Goal: Information Seeking & Learning: Learn about a topic

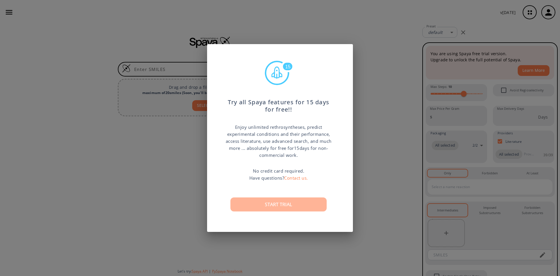
drag, startPoint x: 0, startPoint y: 0, endPoint x: 299, endPoint y: 204, distance: 361.6
click at [299, 204] on button "Start trial" at bounding box center [278, 204] width 96 height 14
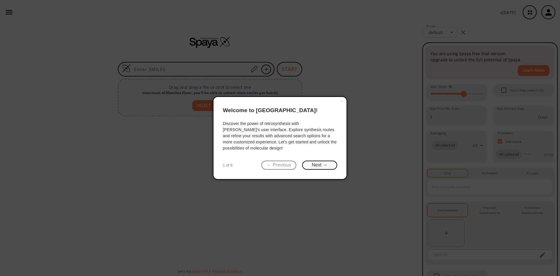
click at [318, 163] on button "Next →" at bounding box center [319, 164] width 35 height 9
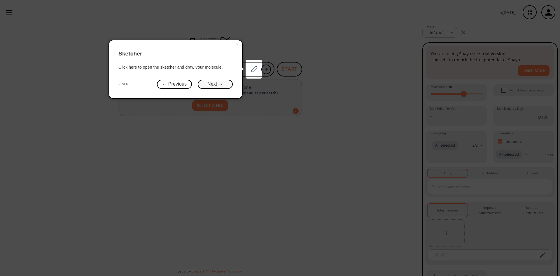
click at [219, 82] on button "Next →" at bounding box center [215, 84] width 35 height 9
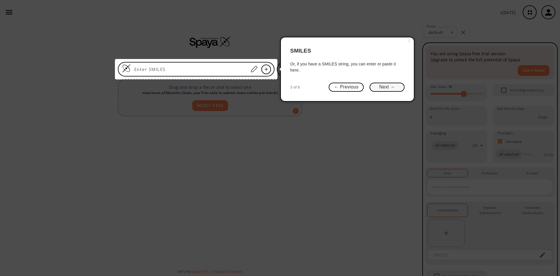
click at [394, 89] on button "Next →" at bounding box center [386, 87] width 35 height 9
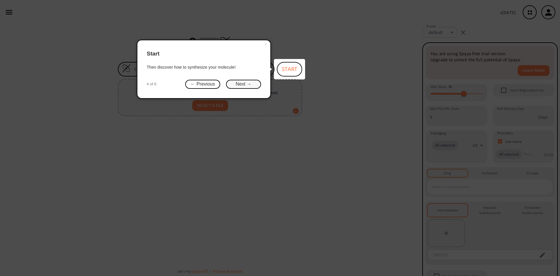
click at [245, 85] on button "Next →" at bounding box center [243, 84] width 35 height 9
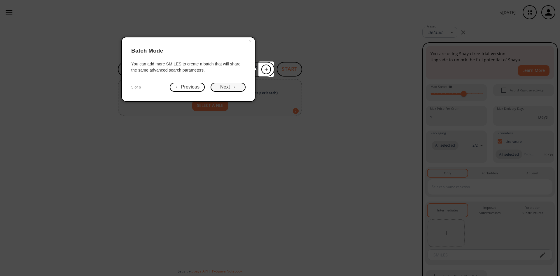
click at [237, 90] on button "Next →" at bounding box center [228, 87] width 35 height 9
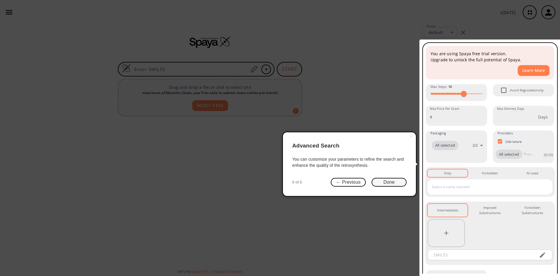
click at [386, 182] on button "Done" at bounding box center [388, 182] width 35 height 9
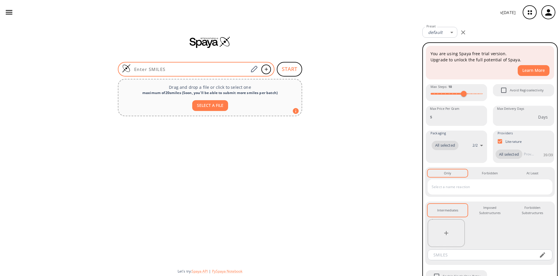
click at [207, 70] on input at bounding box center [190, 69] width 118 height 6
click at [221, 69] on input at bounding box center [190, 69] width 118 height 6
click at [178, 66] on input at bounding box center [190, 69] width 118 height 6
click at [199, 70] on input at bounding box center [190, 69] width 118 height 6
paste input "COc1ccc(C2CC(c3ccccc3)=NN2c2ccc(Cl)c(C(=O)O)c2)cc1"
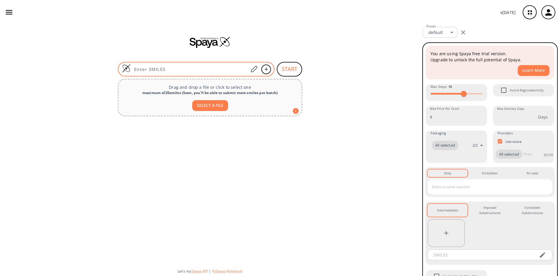
type input "COc1ccc(C2CC(c3ccccc3)=NN2c2ccc(Cl)c(C(=O)O)c2)cc1"
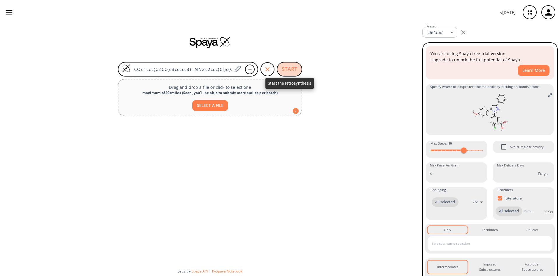
click at [292, 68] on button "START" at bounding box center [289, 69] width 25 height 15
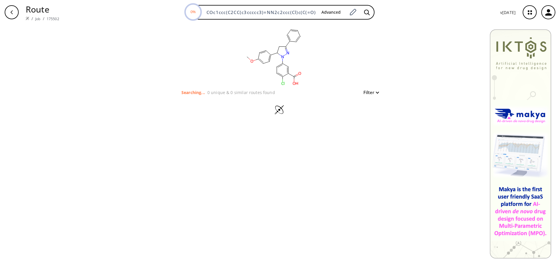
click at [379, 94] on div "clear Searching... 0 unique & 0 similar routes found Filter" at bounding box center [280, 74] width 216 height 100
click at [374, 94] on button "Filter" at bounding box center [369, 92] width 19 height 4
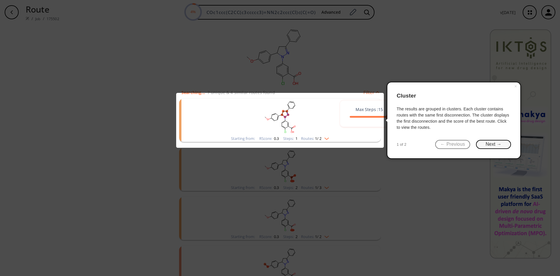
click at [491, 140] on button "Next →" at bounding box center [493, 144] width 35 height 9
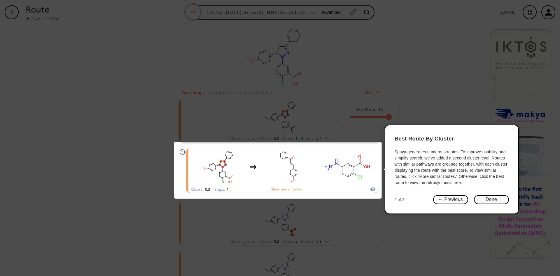
click at [495, 201] on button "Done" at bounding box center [491, 199] width 35 height 9
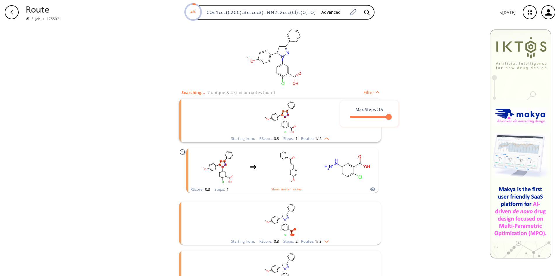
click at [404, 138] on div at bounding box center [280, 138] width 560 height 276
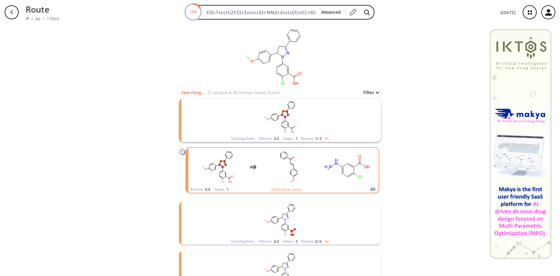
click at [306, 168] on rect "clusters" at bounding box center [288, 166] width 52 height 36
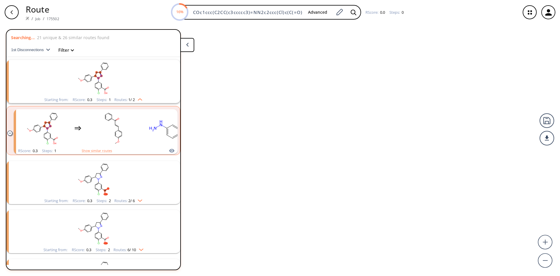
scroll to position [13, 0]
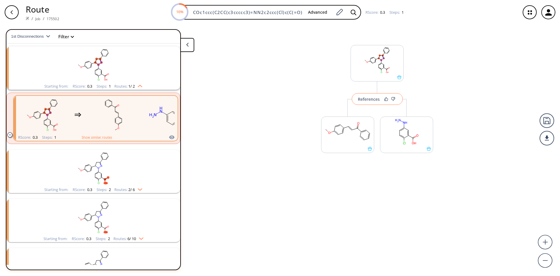
click at [373, 99] on div "References" at bounding box center [369, 99] width 22 height 4
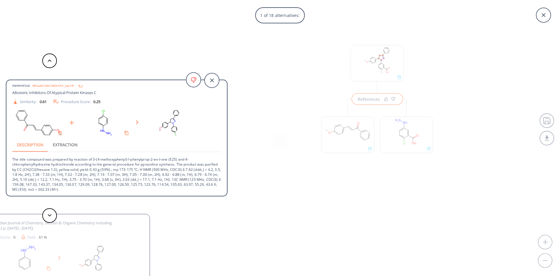
scroll to position [0, 0]
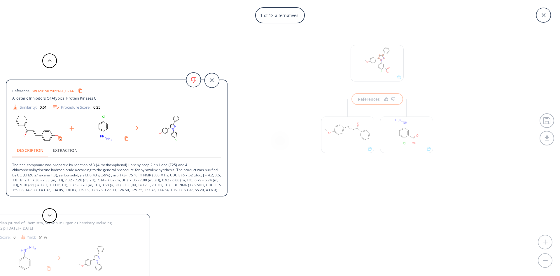
click at [56, 150] on button "Extraction" at bounding box center [65, 150] width 34 height 14
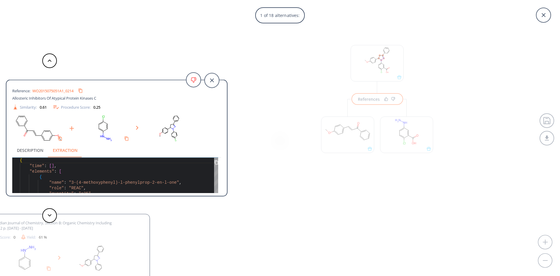
click at [26, 148] on button "Description" at bounding box center [30, 150] width 36 height 14
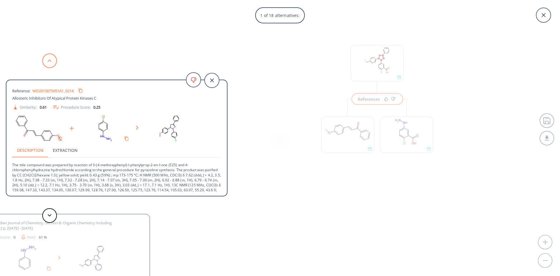
click at [48, 57] on button at bounding box center [49, 60] width 15 height 15
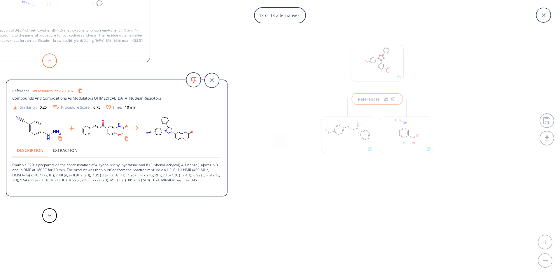
click at [47, 64] on button at bounding box center [49, 60] width 15 height 15
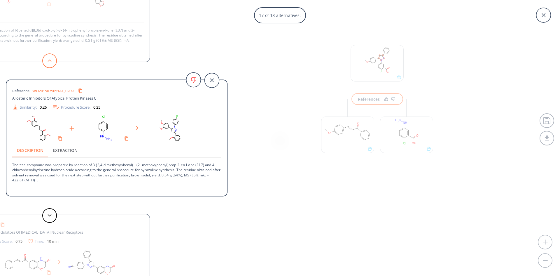
click at [48, 66] on button at bounding box center [49, 60] width 15 height 15
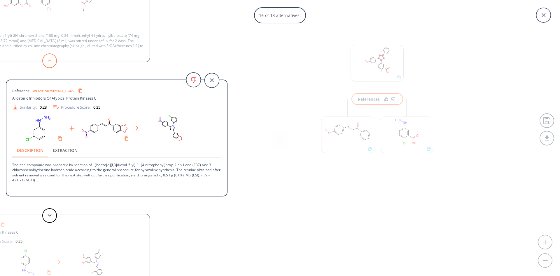
click at [48, 66] on button at bounding box center [49, 60] width 15 height 15
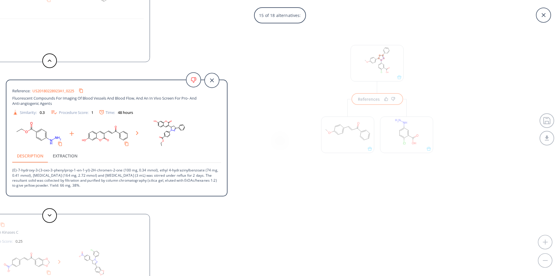
click at [290, 76] on div "15 of 18 alternatives: Reference: WO2015075051A1_0214 Allosteric Inhibitors Of …" at bounding box center [280, 138] width 560 height 276
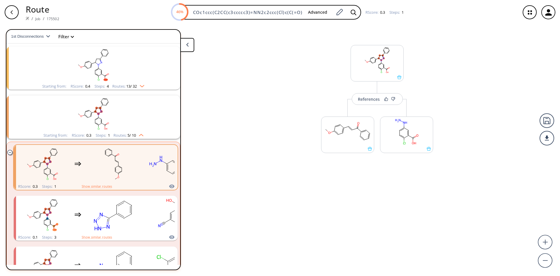
drag, startPoint x: 181, startPoint y: 96, endPoint x: 182, endPoint y: 100, distance: 4.7
click at [182, 100] on div "Searching... 48 unique & 91 similar routes found 1st Disconnections Filter clea…" at bounding box center [100, 149] width 188 height 241
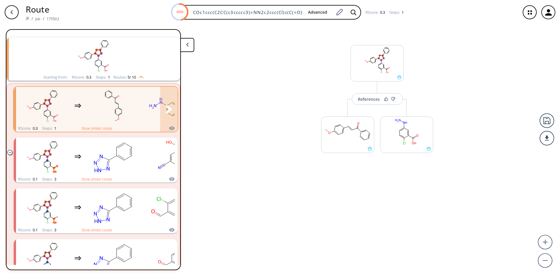
scroll to position [72, 0]
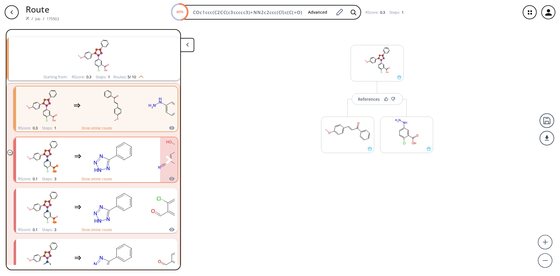
click at [98, 166] on rect "clusters" at bounding box center [113, 156] width 52 height 36
click at [162, 157] on button "clusters" at bounding box center [168, 159] width 17 height 45
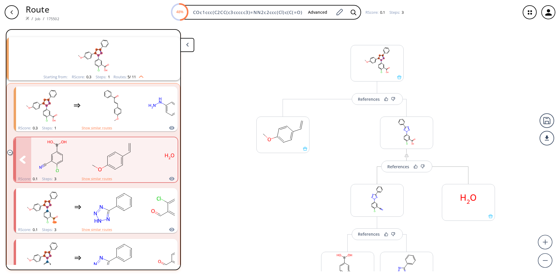
click at [27, 162] on button "clusters" at bounding box center [22, 159] width 17 height 45
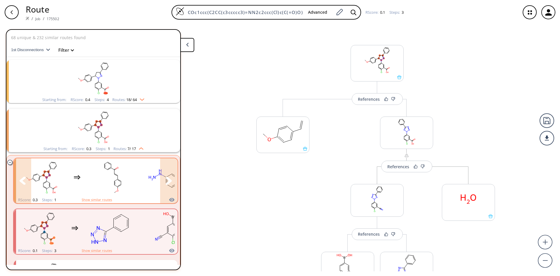
click at [122, 174] on rect "clusters" at bounding box center [112, 177] width 52 height 36
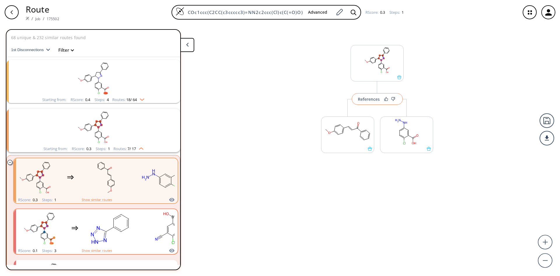
click at [360, 99] on div "References" at bounding box center [369, 99] width 22 height 4
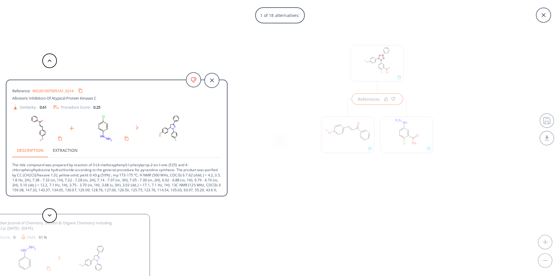
click at [56, 92] on link "WO2015075051A1_0214" at bounding box center [52, 91] width 41 height 4
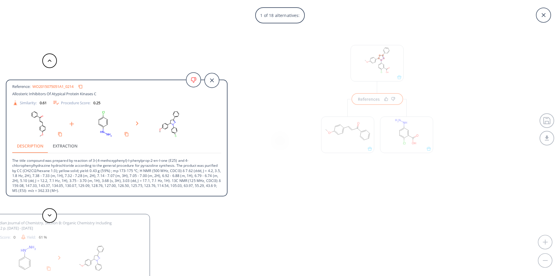
scroll to position [6, 0]
click at [46, 212] on button at bounding box center [49, 215] width 15 height 15
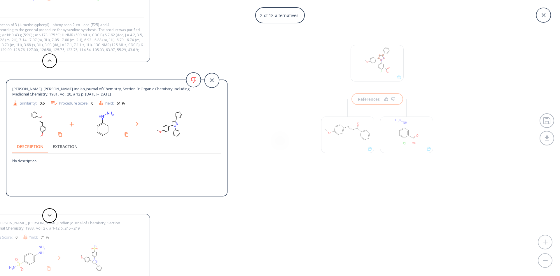
click at [92, 232] on div "[PERSON_NAME], [PERSON_NAME], [PERSON_NAME], [PERSON_NAME] Indian Journal of Ch…" at bounding box center [39, 272] width 222 height 117
click at [45, 243] on div "[PERSON_NAME], [PERSON_NAME], [PERSON_NAME], [PERSON_NAME] Indian Journal of Ch…" at bounding box center [39, 272] width 222 height 117
click at [56, 215] on button at bounding box center [49, 215] width 15 height 15
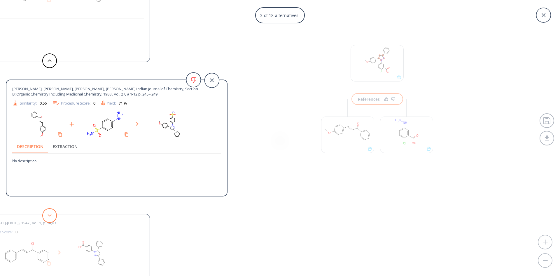
click at [52, 217] on button at bounding box center [49, 215] width 15 height 15
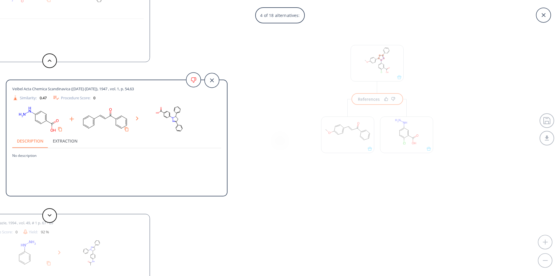
click at [51, 88] on span "Veibel Acta Chemica Scandinavica ([DATE]-[DATE]), 1947 , vol. 1, p. 54,63" at bounding box center [73, 88] width 122 height 5
click at [54, 215] on button at bounding box center [49, 215] width 15 height 15
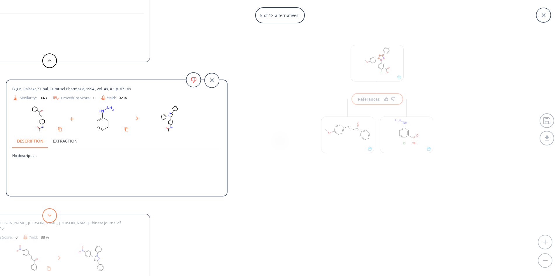
click at [49, 220] on button at bounding box center [49, 215] width 15 height 15
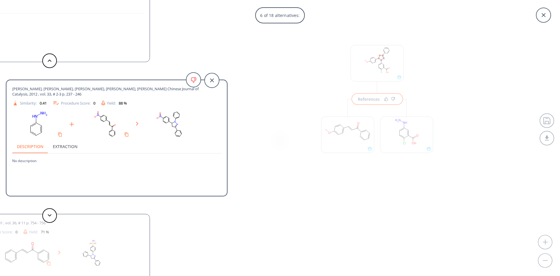
click at [87, 87] on span "[PERSON_NAME], [PERSON_NAME], [PERSON_NAME], [PERSON_NAME], [PERSON_NAME] Chine…" at bounding box center [106, 91] width 188 height 10
click at [61, 148] on button "Extraction" at bounding box center [65, 146] width 34 height 14
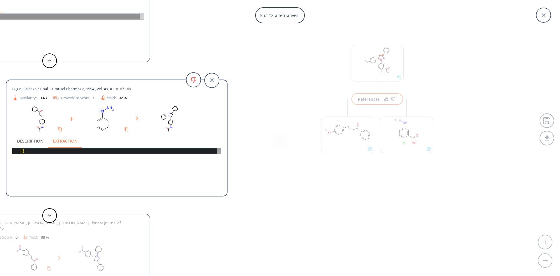
click at [29, 141] on button "Description" at bounding box center [30, 141] width 36 height 14
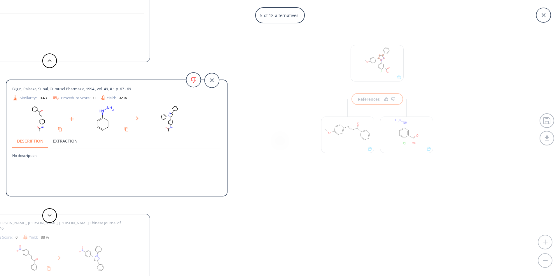
click at [138, 120] on icon at bounding box center [137, 118] width 3 height 4
click at [76, 126] on div at bounding box center [116, 119] width 209 height 30
click at [193, 80] on icon at bounding box center [193, 79] width 15 height 15
click at [193, 78] on icon at bounding box center [193, 80] width 5 height 5
click at [86, 99] on div "Procedure Score: 0" at bounding box center [73, 97] width 43 height 7
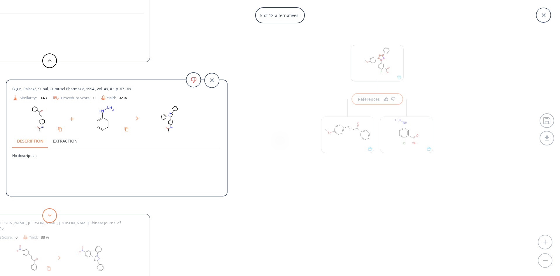
click at [53, 215] on button at bounding box center [49, 215] width 15 height 15
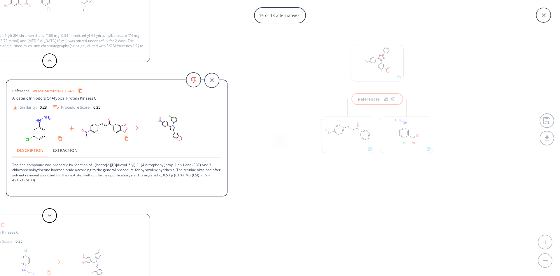
click at [357, 170] on div "16 of 18 alternatives: Reference: WO2015075051A1_0214 Allosteric Inhibitors Of …" at bounding box center [280, 138] width 560 height 276
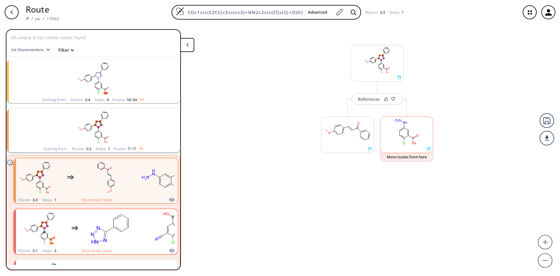
click at [408, 134] on ellipse at bounding box center [408, 135] width 3 height 3
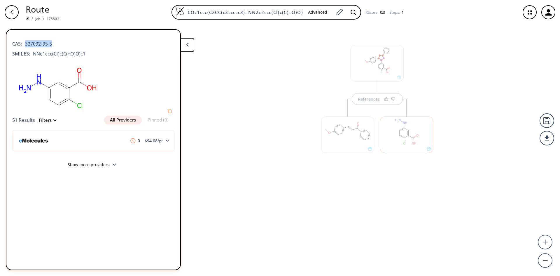
drag, startPoint x: 54, startPoint y: 44, endPoint x: 24, endPoint y: 42, distance: 30.1
click at [24, 42] on div "CAS: 327092-95-5" at bounding box center [93, 40] width 162 height 13
copy span "327092-95-5"
click at [362, 141] on div at bounding box center [347, 134] width 53 height 36
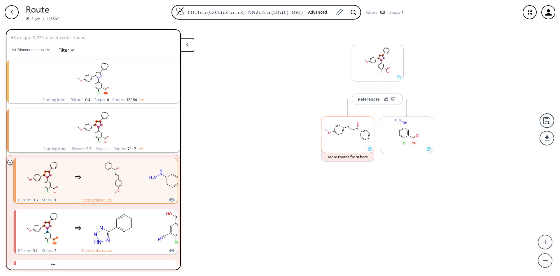
click at [347, 140] on rect at bounding box center [347, 132] width 52 height 30
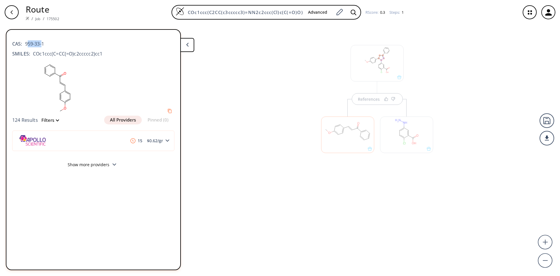
drag, startPoint x: 42, startPoint y: 41, endPoint x: 27, endPoint y: 40, distance: 14.6
click at [27, 40] on span "959-33-1" at bounding box center [33, 43] width 22 height 7
click at [28, 43] on span "959-33-1" at bounding box center [33, 43] width 22 height 7
drag, startPoint x: 25, startPoint y: 44, endPoint x: 45, endPoint y: 43, distance: 19.8
click at [45, 43] on div "CAS: 959-33-1" at bounding box center [93, 40] width 162 height 13
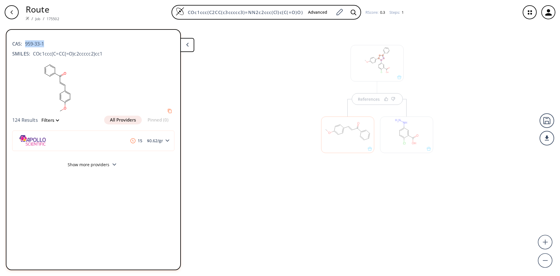
copy span "959-33-1"
click at [359, 124] on div at bounding box center [347, 134] width 53 height 36
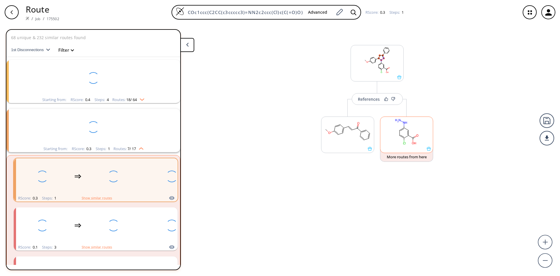
click at [409, 132] on rect at bounding box center [406, 132] width 52 height 30
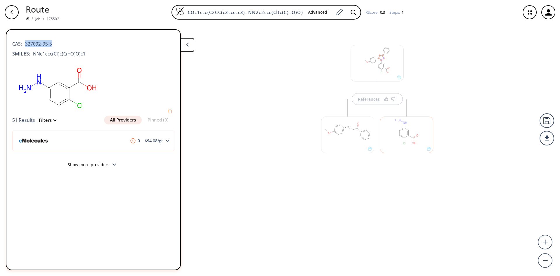
drag, startPoint x: 52, startPoint y: 44, endPoint x: 23, endPoint y: 40, distance: 29.2
click at [23, 40] on span "327092-95-5" at bounding box center [37, 43] width 30 height 7
copy span "327092-95-5"
click at [57, 75] on rect at bounding box center [57, 87] width 90 height 55
click at [59, 143] on div at bounding box center [40, 140] width 46 height 19
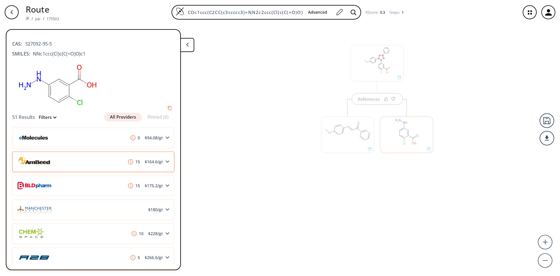
click at [82, 162] on div "15 $ 164.6 /gr" at bounding box center [93, 161] width 162 height 20
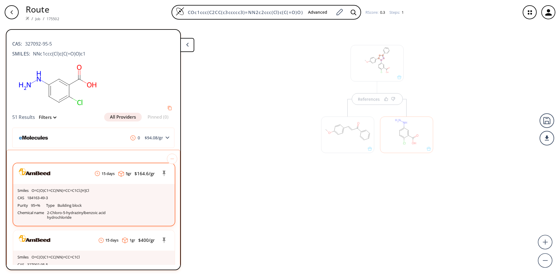
click at [42, 196] on p "184163-49-3" at bounding box center [37, 197] width 21 height 5
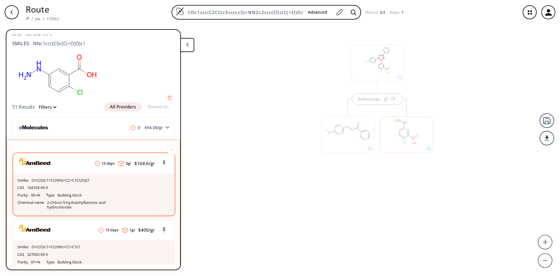
scroll to position [0, 0]
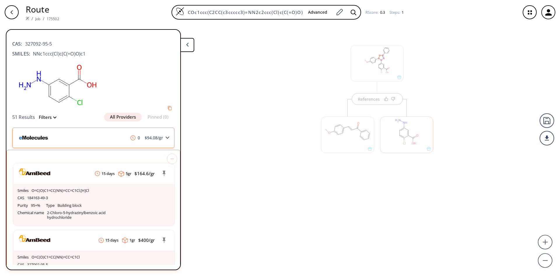
click at [97, 141] on div "0 $ 94.08 /gr" at bounding box center [93, 137] width 162 height 20
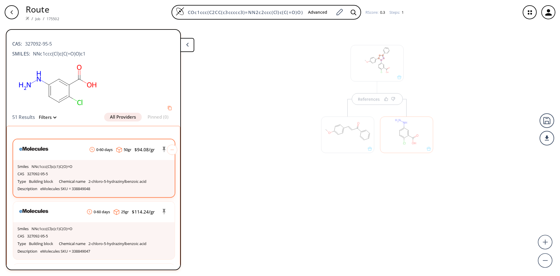
click at [32, 160] on div "Smiles NNc1ccc(Cl)c(c1)C(O)=O CAS 327092-95-5 Type Building block Chemical name…" at bounding box center [94, 178] width 162 height 37
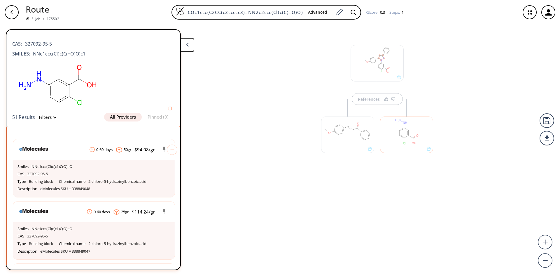
click at [410, 136] on div at bounding box center [406, 134] width 53 height 36
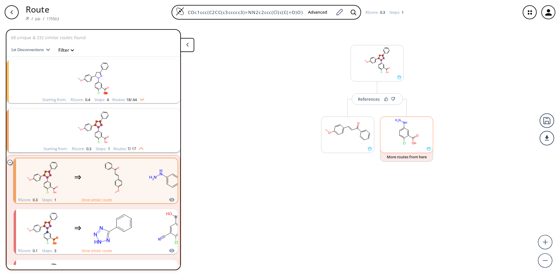
click at [416, 140] on rect at bounding box center [406, 132] width 52 height 30
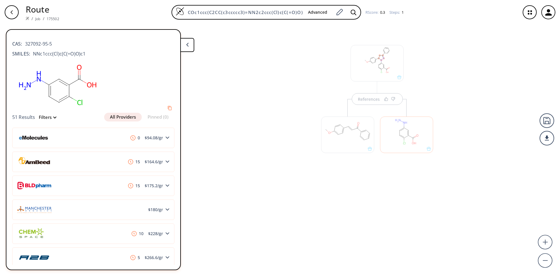
click at [416, 140] on div at bounding box center [406, 134] width 53 height 36
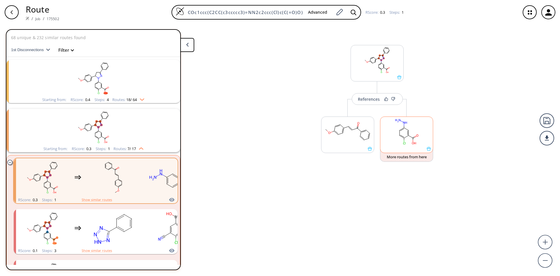
click at [416, 140] on rect at bounding box center [406, 132] width 52 height 30
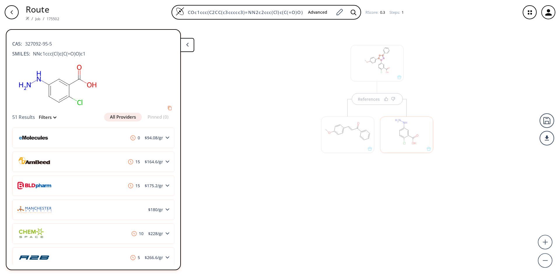
click at [187, 46] on icon at bounding box center [187, 45] width 3 height 4
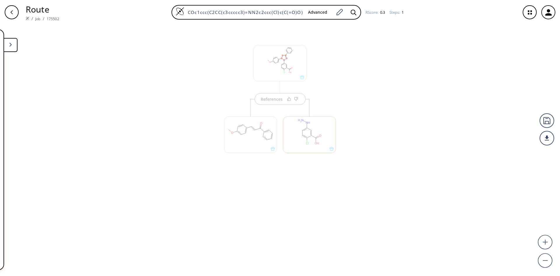
click at [314, 141] on div at bounding box center [309, 134] width 53 height 36
click at [10, 46] on icon at bounding box center [10, 45] width 3 height 4
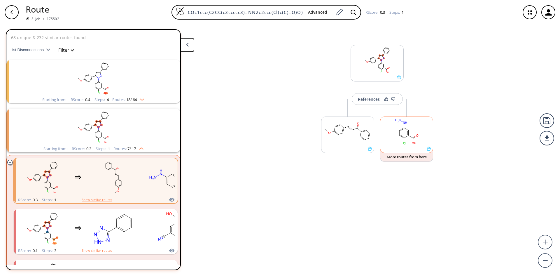
click at [408, 134] on icon at bounding box center [408, 133] width 0 height 4
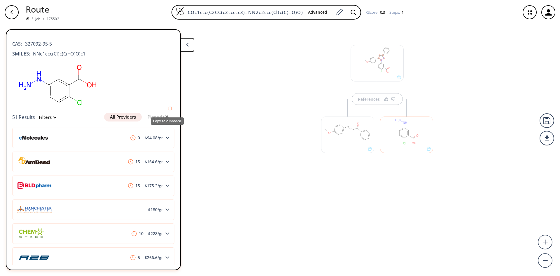
click at [154, 119] on div "Copy to clipboard" at bounding box center [167, 120] width 33 height 7
click at [43, 115] on button "Filters" at bounding box center [45, 117] width 21 height 4
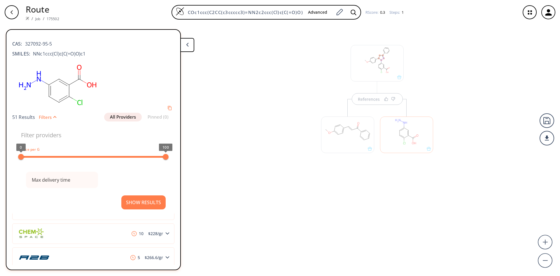
type input "All selected"
click at [22, 120] on span "51 Results" at bounding box center [23, 117] width 23 height 6
click at [43, 115] on button "Filters" at bounding box center [45, 117] width 21 height 4
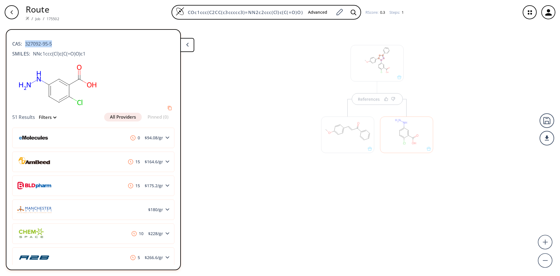
drag, startPoint x: 25, startPoint y: 45, endPoint x: 59, endPoint y: 39, distance: 35.0
click at [59, 39] on div "CAS: 327092-95-5" at bounding box center [93, 40] width 162 height 13
copy span "327092-95-5"
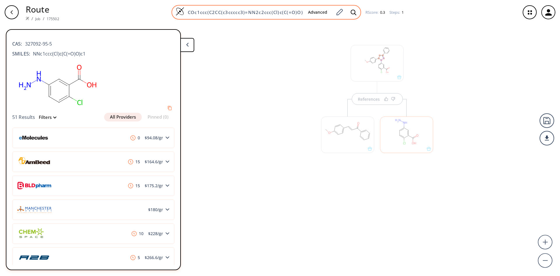
click at [221, 12] on input "COc1ccc(C2CC(c3ccccc3)=NN2c2ccc(Cl)c(C(=O)O)c2)cc1" at bounding box center [243, 12] width 119 height 6
paste input "Methyl 2-chloro-5-hydrazinylbenzoate hydrochloride"
click at [348, 13] on div at bounding box center [353, 12] width 13 height 13
click at [351, 10] on icon at bounding box center [353, 12] width 6 height 6
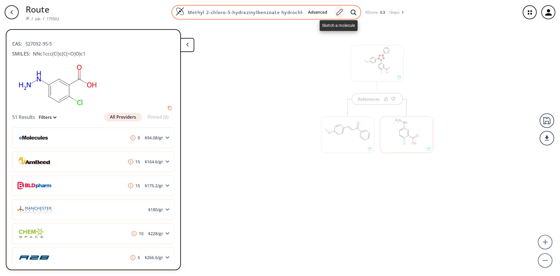
click at [336, 13] on icon at bounding box center [339, 12] width 8 height 8
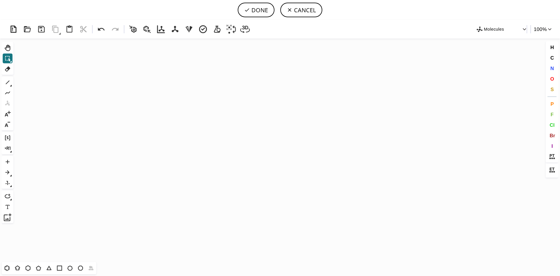
scroll to position [0, 0]
click at [145, 29] on icon at bounding box center [147, 29] width 10 height 10
click at [216, 153] on icon "Created with [PERSON_NAME] 2.3.0" at bounding box center [280, 149] width 528 height 223
drag, startPoint x: 148, startPoint y: 30, endPoint x: 164, endPoint y: 95, distance: 67.3
click at [164, 95] on div "Created with [PERSON_NAME] 2.3.0 Molecules 100 % Ctrl+Alt+H Shift+Tab Del 1 Alt…" at bounding box center [280, 148] width 560 height 256
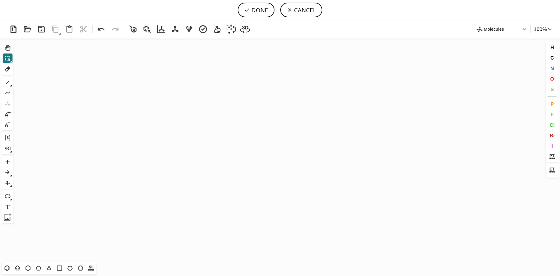
click at [136, 30] on icon at bounding box center [133, 29] width 10 height 10
click at [167, 92] on icon "Created with [PERSON_NAME] 2.3.0" at bounding box center [280, 149] width 528 height 223
drag, startPoint x: 128, startPoint y: 27, endPoint x: 168, endPoint y: 109, distance: 91.3
click at [166, 111] on div "Created with [PERSON_NAME] 2.3.0 Molecules 100 % Ctrl+Alt+H Shift+Tab Del 1 Alt…" at bounding box center [280, 148] width 560 height 256
click at [296, 11] on button "CANCEL" at bounding box center [301, 10] width 42 height 15
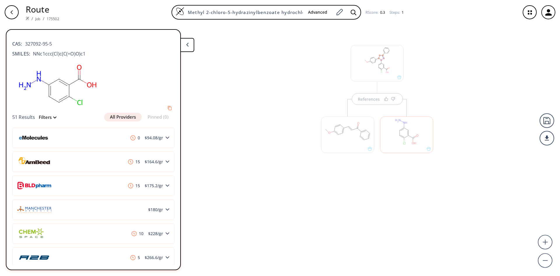
click at [8, 11] on div "button" at bounding box center [12, 12] width 14 height 14
click at [65, 82] on rect at bounding box center [57, 84] width 90 height 55
click at [167, 107] on icon "Copy to clipboard" at bounding box center [170, 108] width 6 height 6
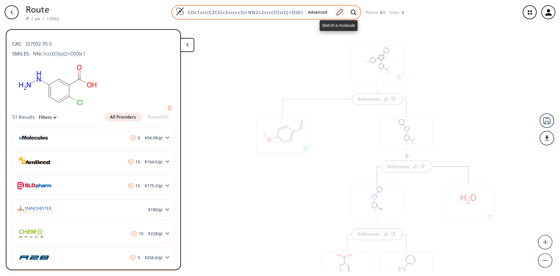
click at [339, 11] on icon at bounding box center [339, 12] width 6 height 6
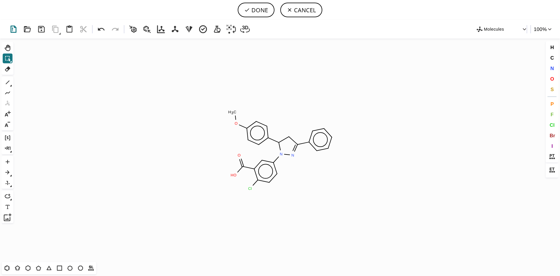
click at [13, 27] on icon at bounding box center [13, 29] width 10 height 10
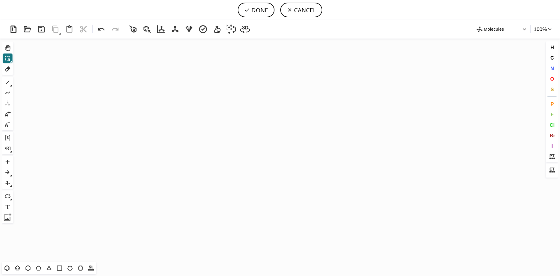
scroll to position [98, 1]
click at [266, 143] on icon "Created with [PERSON_NAME] 2.3.0 N H 2 N H Cl O O H" at bounding box center [280, 149] width 528 height 223
click at [255, 10] on button "DONE" at bounding box center [256, 10] width 37 height 15
type input "NNc1cc(C(O)=O)c(Cl)cc1"
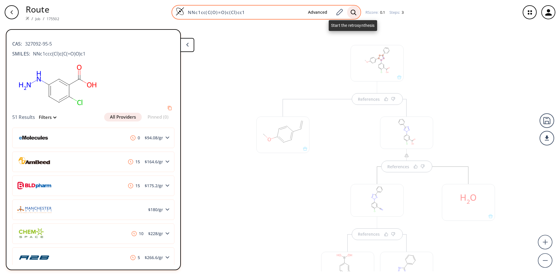
click at [352, 14] on icon at bounding box center [353, 12] width 6 height 6
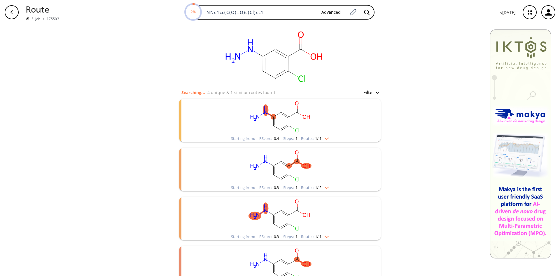
click at [286, 126] on ellipse "clusters" at bounding box center [288, 125] width 5 height 5
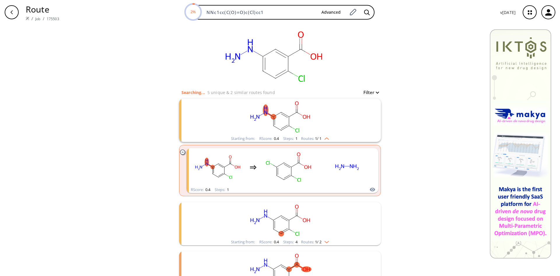
scroll to position [58, 0]
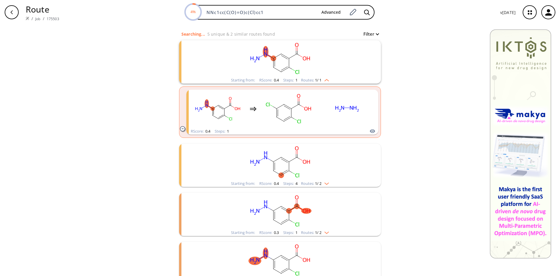
click at [296, 156] on icon "clusters" at bounding box center [296, 155] width 0 height 3
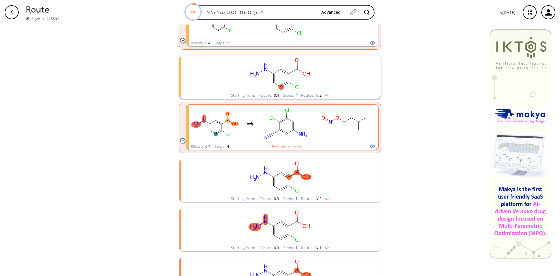
scroll to position [203, 0]
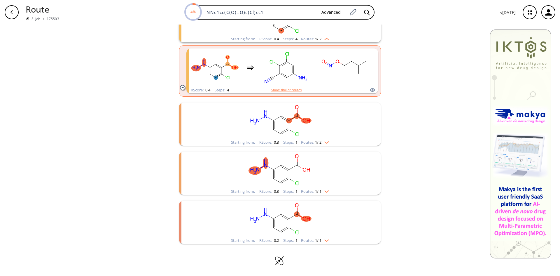
click at [286, 217] on ellipse "clusters" at bounding box center [288, 218] width 5 height 5
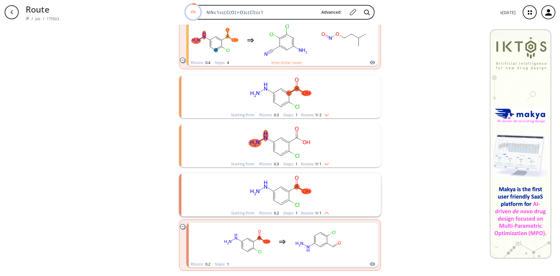
scroll to position [257, 0]
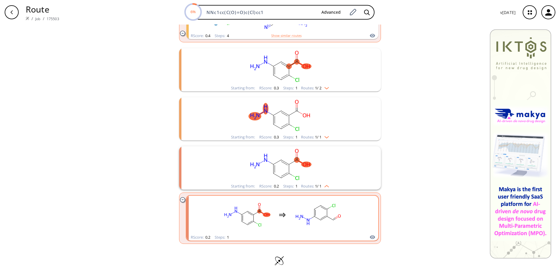
click at [325, 216] on ellipse "clusters" at bounding box center [327, 216] width 4 height 4
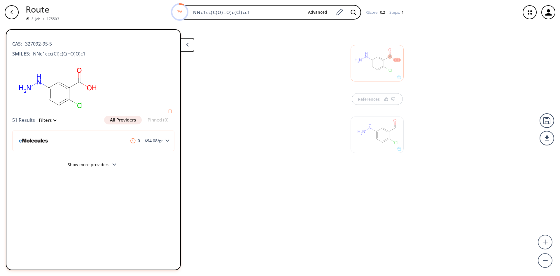
click at [381, 133] on div at bounding box center [376, 134] width 53 height 36
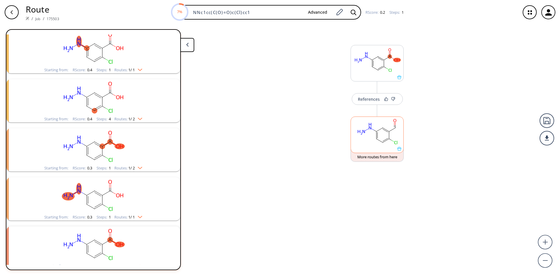
scroll to position [115, 0]
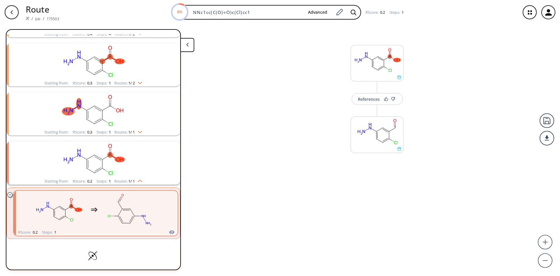
click at [130, 213] on rect "clusters" at bounding box center [130, 209] width 52 height 36
click at [386, 143] on rect at bounding box center [377, 132] width 52 height 30
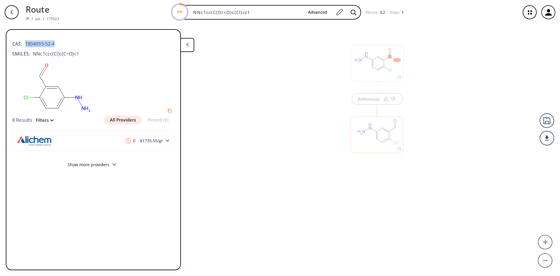
drag, startPoint x: 26, startPoint y: 45, endPoint x: 59, endPoint y: 43, distance: 33.3
click at [59, 43] on div "CAS: 1804093-52-4" at bounding box center [93, 40] width 162 height 13
copy span "1804093-52-4"
click at [11, 12] on icon "button" at bounding box center [11, 12] width 2 height 4
click at [13, 15] on div "button" at bounding box center [12, 12] width 14 height 14
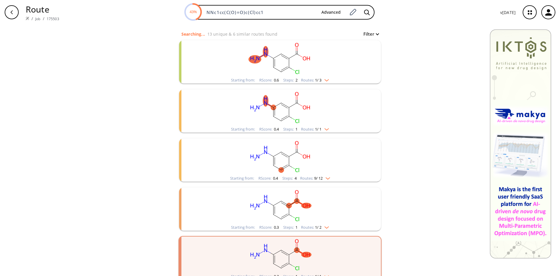
scroll to position [94, 0]
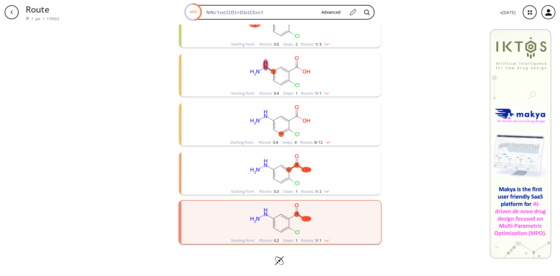
click at [301, 170] on ellipse "clusters" at bounding box center [306, 170] width 10 height 6
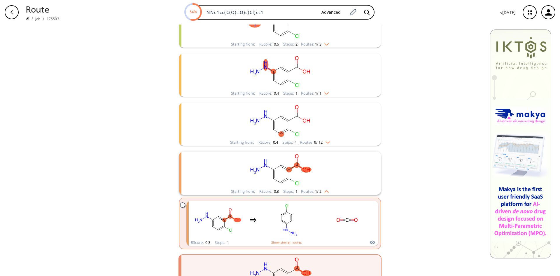
click at [292, 125] on rect "clusters" at bounding box center [280, 120] width 152 height 36
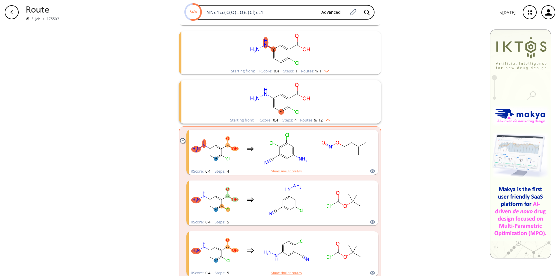
scroll to position [0, 0]
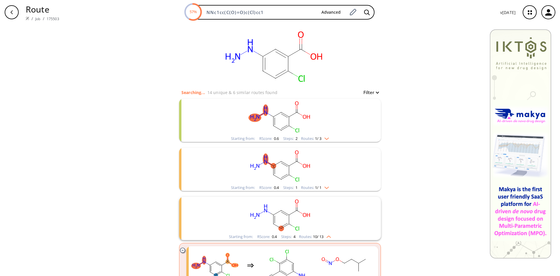
click at [292, 221] on rect "clusters" at bounding box center [280, 215] width 152 height 36
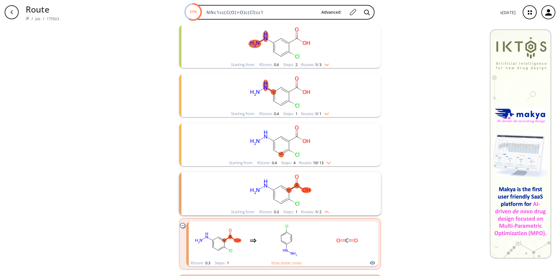
scroll to position [87, 0]
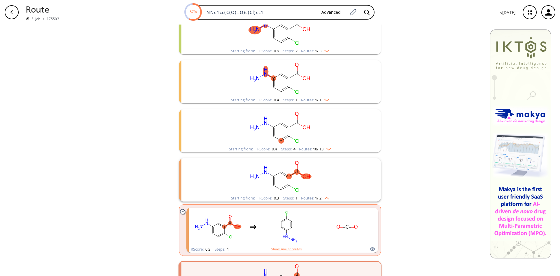
click at [305, 73] on rect "clusters" at bounding box center [280, 78] width 152 height 36
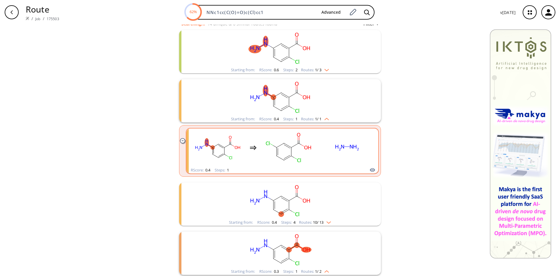
scroll to position [58, 0]
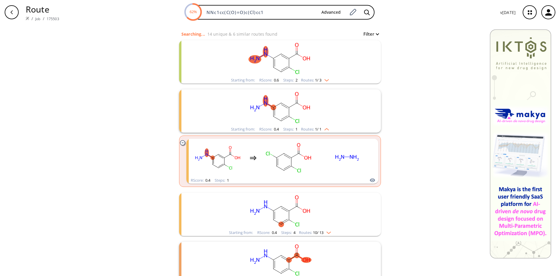
click at [272, 107] on ellipse "clusters" at bounding box center [273, 107] width 5 height 5
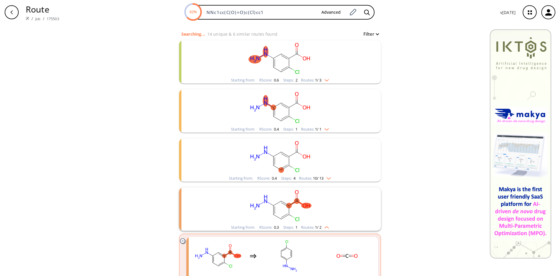
click at [329, 114] on rect "clusters" at bounding box center [280, 107] width 152 height 36
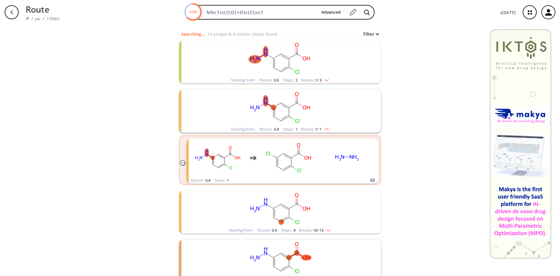
click at [327, 71] on rect "clusters" at bounding box center [280, 58] width 152 height 36
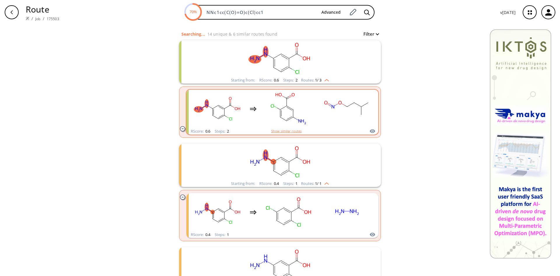
click at [292, 131] on button "Show similar routes" at bounding box center [286, 130] width 30 height 5
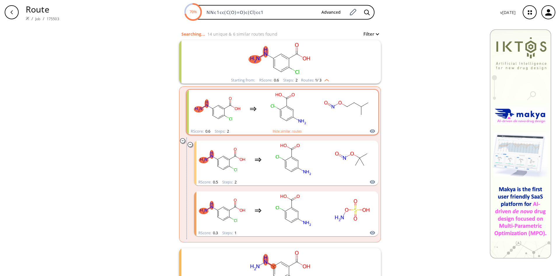
click at [286, 107] on rect "clusters" at bounding box center [288, 108] width 52 height 36
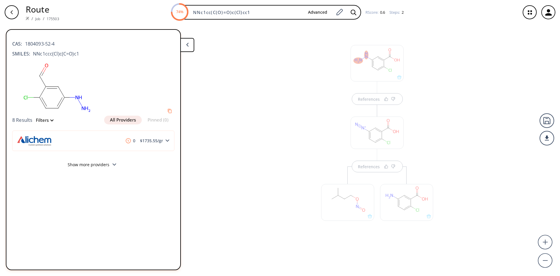
click at [12, 14] on icon "button" at bounding box center [11, 12] width 5 height 5
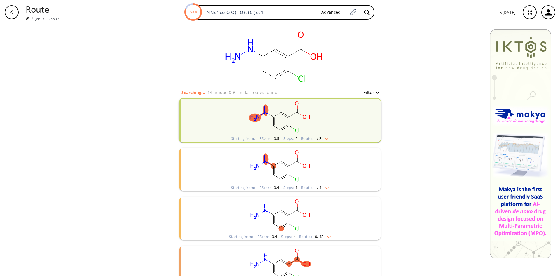
click at [286, 122] on rect "clusters" at bounding box center [280, 117] width 152 height 36
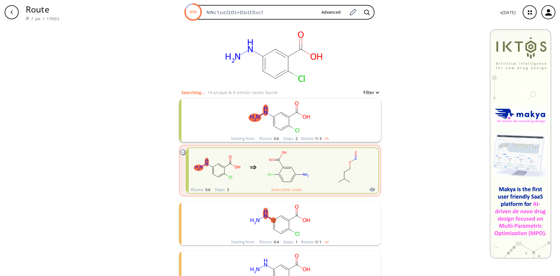
click at [283, 168] on rect "clusters" at bounding box center [288, 167] width 52 height 36
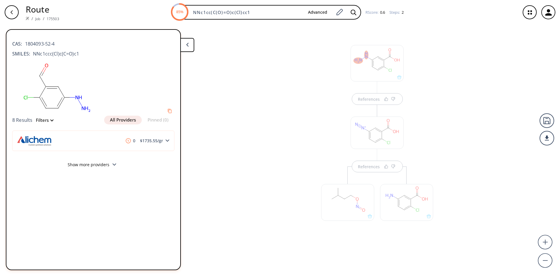
click at [409, 209] on div at bounding box center [406, 202] width 53 height 36
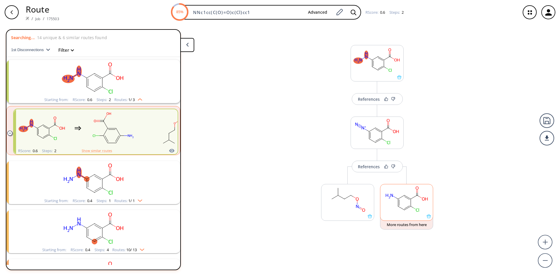
scroll to position [13, 0]
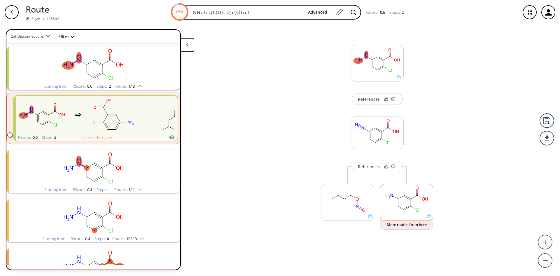
click at [410, 208] on ellipse at bounding box center [410, 206] width 4 height 4
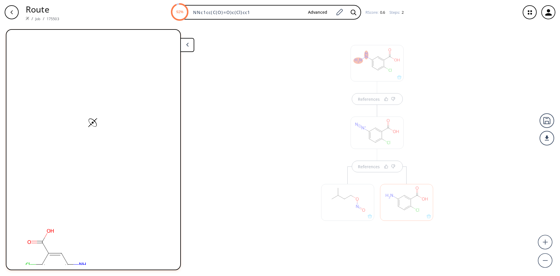
scroll to position [0, 0]
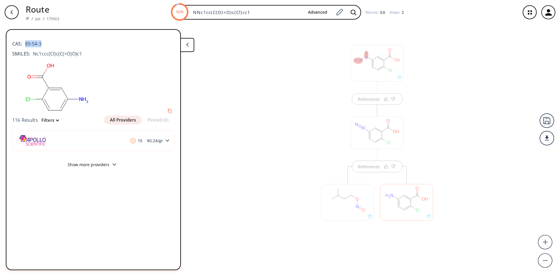
drag, startPoint x: 48, startPoint y: 43, endPoint x: 24, endPoint y: 46, distance: 23.5
click at [24, 46] on div "CAS: 89-54-3" at bounding box center [93, 40] width 162 height 13
copy span "89-54-3"
click at [355, 209] on div at bounding box center [347, 202] width 53 height 36
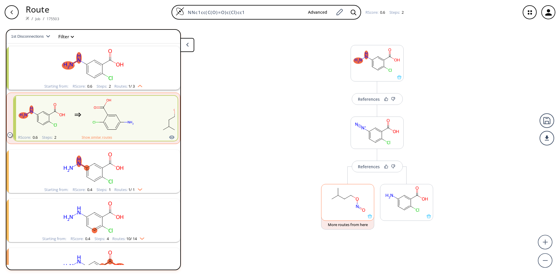
click at [355, 208] on rect at bounding box center [347, 199] width 52 height 30
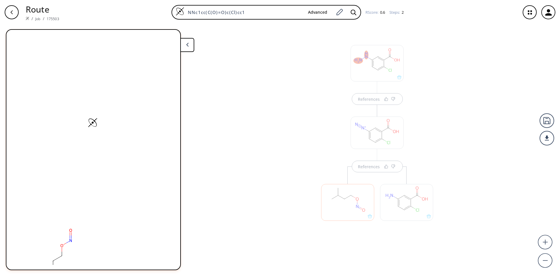
scroll to position [0, 0]
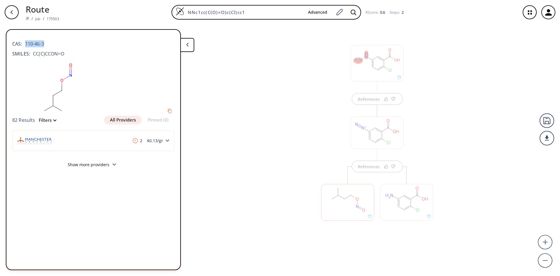
drag, startPoint x: 51, startPoint y: 45, endPoint x: 23, endPoint y: 46, distance: 28.0
click at [23, 46] on div "CAS: 110-46-3" at bounding box center [93, 40] width 162 height 13
copy span "110-46-3"
click at [259, 175] on div "References References" at bounding box center [280, 147] width 560 height 246
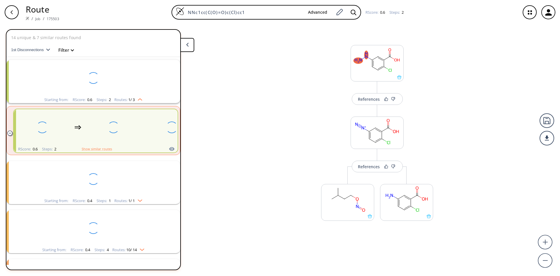
scroll to position [13, 0]
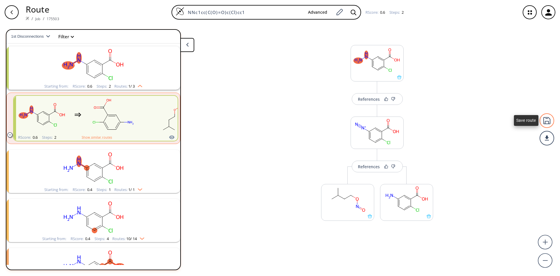
click at [547, 120] on div at bounding box center [546, 120] width 15 height 15
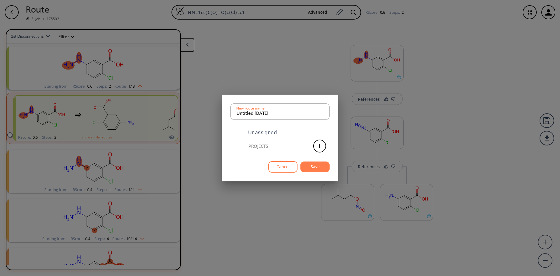
click at [253, 145] on div "Projects" at bounding box center [258, 146] width 20 height 4
click at [285, 111] on input "Untitled [DATE]" at bounding box center [279, 112] width 87 height 12
click at [322, 165] on button "Save" at bounding box center [314, 166] width 29 height 11
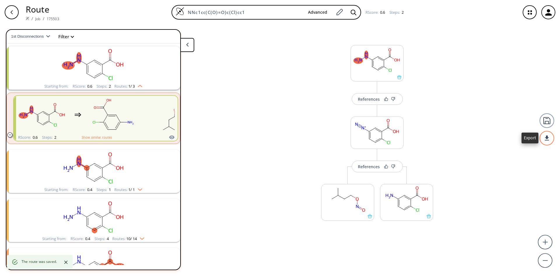
click at [549, 141] on div at bounding box center [546, 138] width 15 height 15
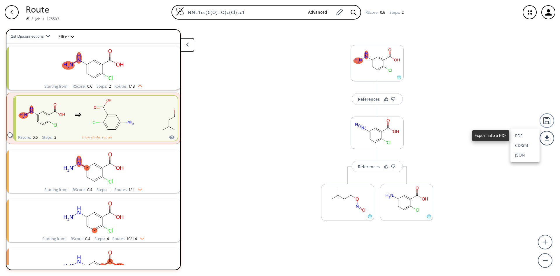
click at [527, 134] on li "PDF" at bounding box center [524, 136] width 29 height 10
click at [376, 63] on rect at bounding box center [377, 60] width 52 height 30
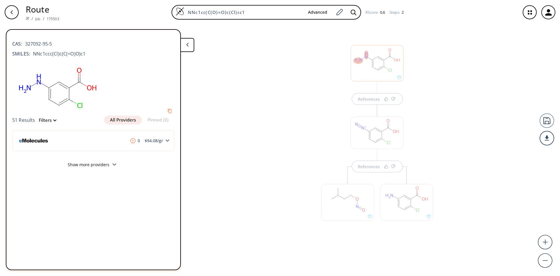
click at [371, 62] on div at bounding box center [376, 63] width 53 height 36
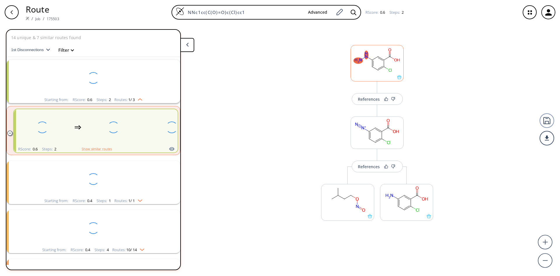
scroll to position [13, 0]
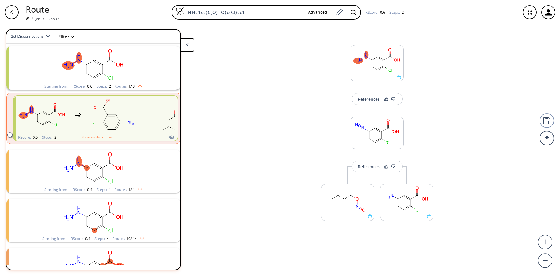
click at [151, 165] on rect "clusters" at bounding box center [93, 168] width 152 height 36
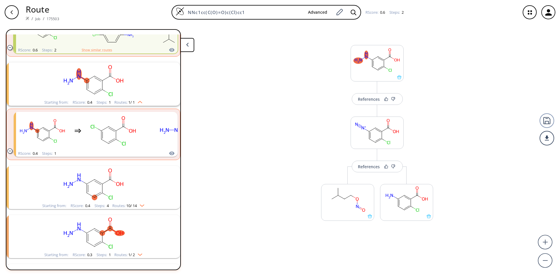
scroll to position [101, 0]
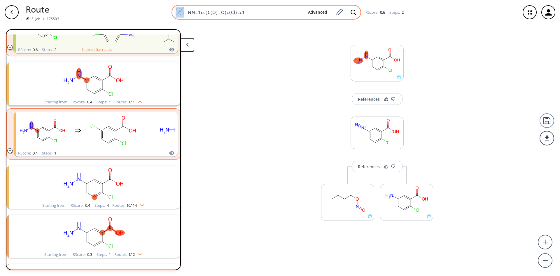
drag, startPoint x: 272, startPoint y: 15, endPoint x: 239, endPoint y: 17, distance: 32.7
click at [240, 17] on div "NNc1cc(C(O)=O)c(Cl)cc1 Advanced" at bounding box center [266, 12] width 190 height 15
click at [264, 11] on input "NNc1cc(C(O)=O)c(Cl)cc1" at bounding box center [243, 12] width 119 height 6
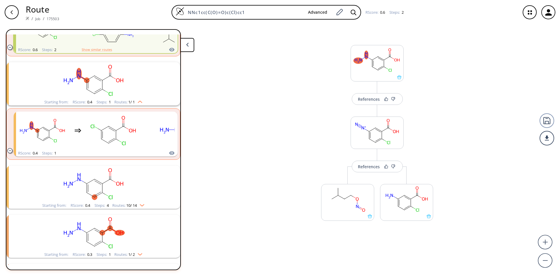
drag, startPoint x: 187, startPoint y: 17, endPoint x: 144, endPoint y: 16, distance: 42.6
click at [144, 16] on div "NNc1cc(C(O)=O)c(Cl)cc1 Advanced RScore : 0.6 Steps : 2" at bounding box center [290, 12] width 452 height 15
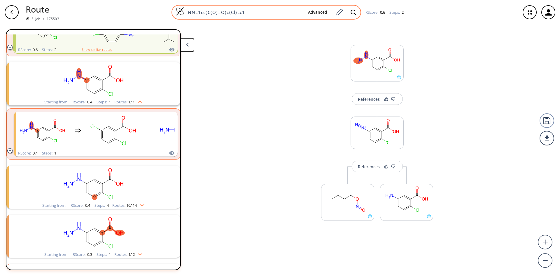
paste input "CC(C)(C)c1ccc(Oc2ccc(N3C(=O)c4ccc(C(=O)O)cc4C3=O)cc2"
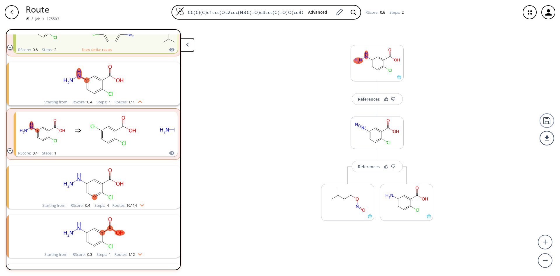
scroll to position [0, 29]
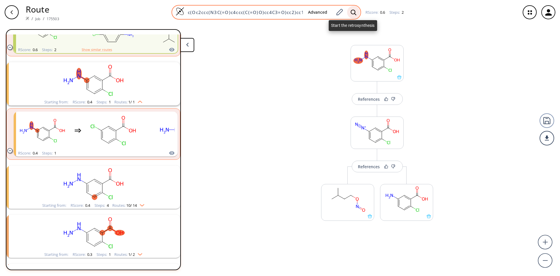
type input "CC(C)(C)c1ccc(Oc2ccc(N3C(=O)c4ccc(C(=O)O)cc4C3=O)cc2)cc1"
click at [354, 12] on icon at bounding box center [353, 12] width 6 height 6
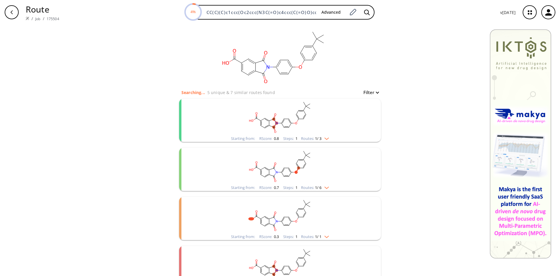
click at [292, 130] on rect "clusters" at bounding box center [280, 117] width 152 height 36
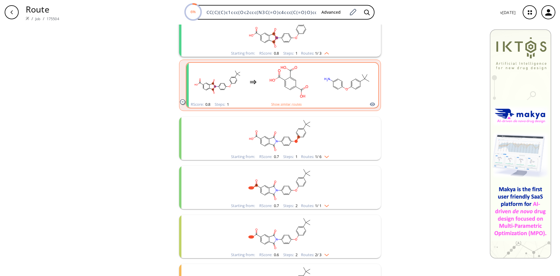
scroll to position [87, 0]
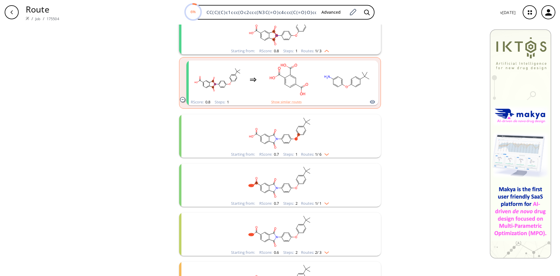
click at [297, 132] on rect "clusters" at bounding box center [280, 132] width 152 height 36
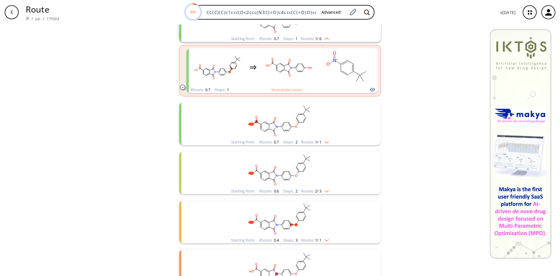
scroll to position [204, 0]
click at [272, 125] on rect "clusters" at bounding box center [280, 119] width 152 height 36
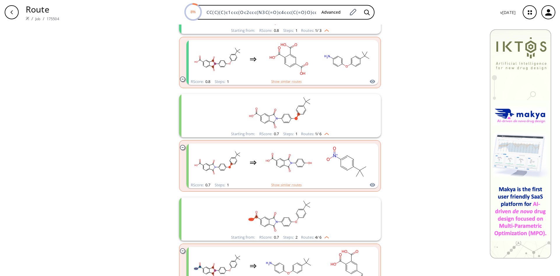
scroll to position [87, 0]
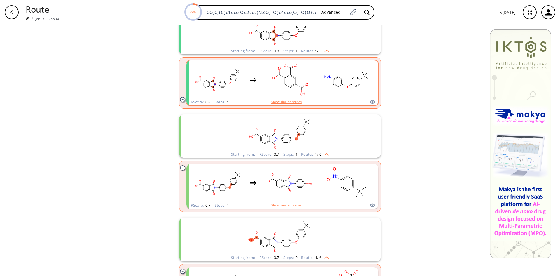
click at [293, 102] on button "Show similar routes" at bounding box center [286, 101] width 30 height 5
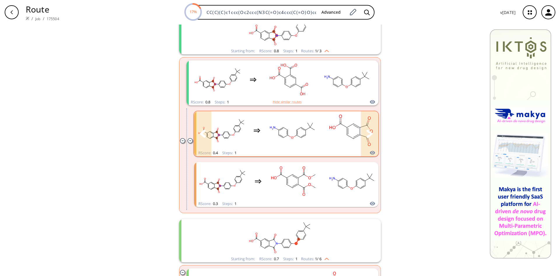
click at [348, 129] on rect "clusters" at bounding box center [351, 130] width 52 height 36
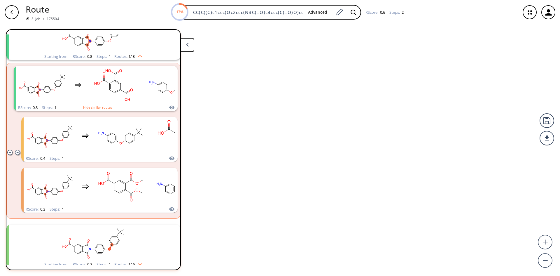
scroll to position [62, 0]
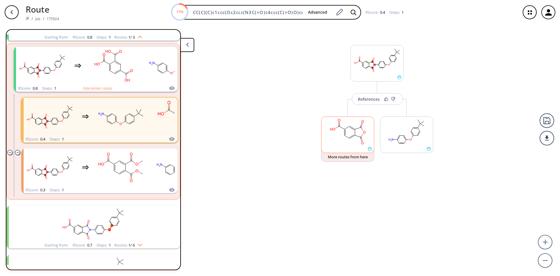
click at [356, 139] on rect at bounding box center [347, 132] width 52 height 30
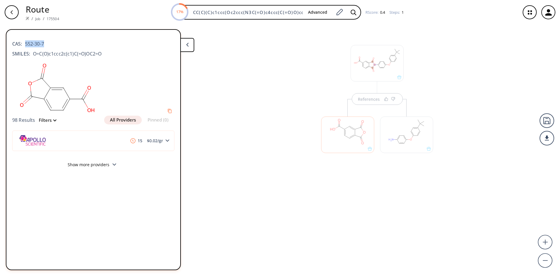
drag, startPoint x: 23, startPoint y: 44, endPoint x: 46, endPoint y: 43, distance: 23.1
click at [46, 43] on div "CAS: 552-30-7" at bounding box center [93, 40] width 162 height 13
copy span "552-30-7"
click at [405, 140] on div at bounding box center [406, 134] width 53 height 36
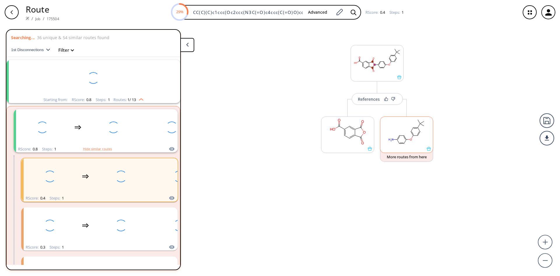
scroll to position [62, 0]
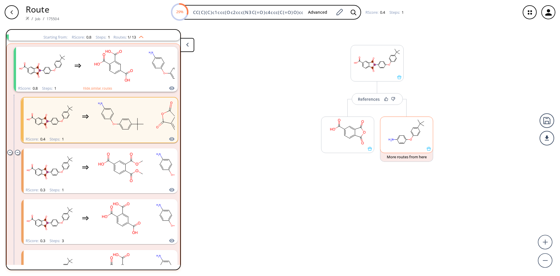
click at [404, 134] on ellipse at bounding box center [403, 135] width 3 height 3
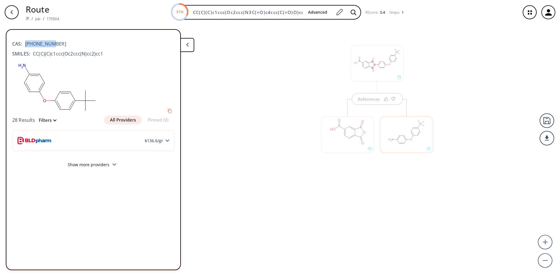
drag, startPoint x: 56, startPoint y: 42, endPoint x: 25, endPoint y: 46, distance: 31.2
click at [25, 46] on div "CAS: [PHONE_NUMBER]" at bounding box center [93, 40] width 162 height 13
copy span "[PHONE_NUMBER]"
click at [406, 136] on div at bounding box center [406, 134] width 53 height 36
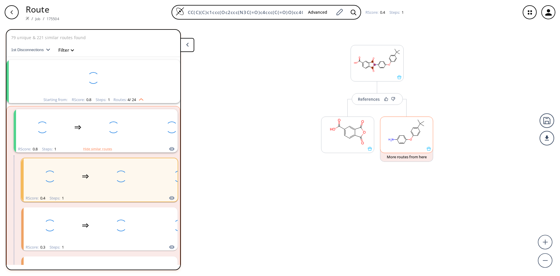
scroll to position [62, 0]
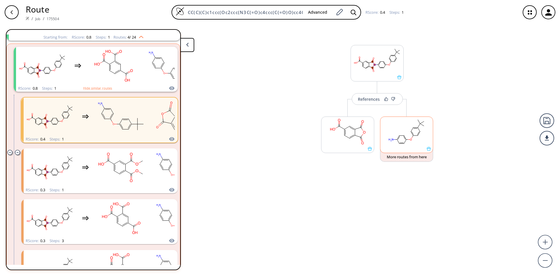
click at [403, 133] on rect at bounding box center [406, 132] width 52 height 30
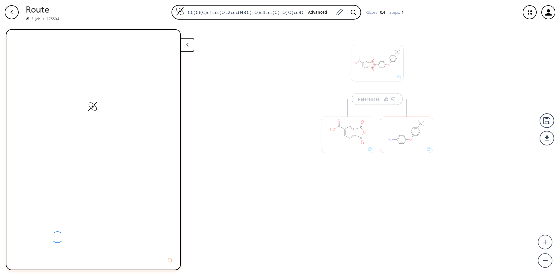
scroll to position [0, 0]
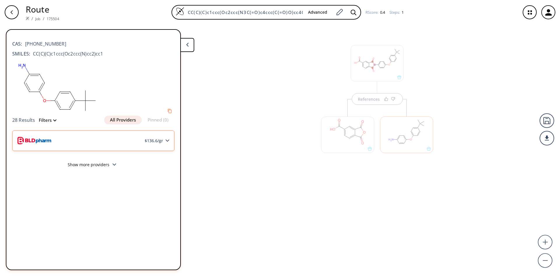
click at [108, 141] on div "$ 136.6 /gr" at bounding box center [93, 140] width 162 height 20
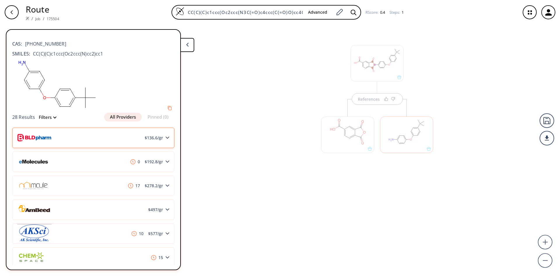
click at [36, 134] on img at bounding box center [34, 137] width 34 height 19
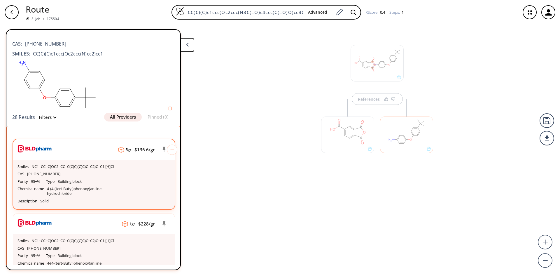
click at [68, 174] on div "CAS [PHONE_NUMBER]" at bounding box center [93, 174] width 153 height 8
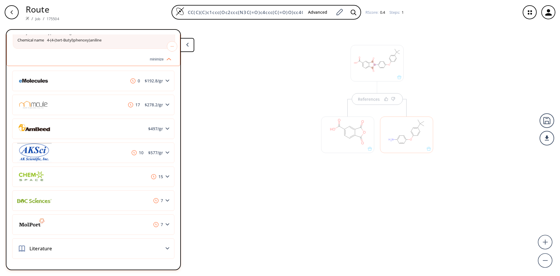
scroll to position [298, 0]
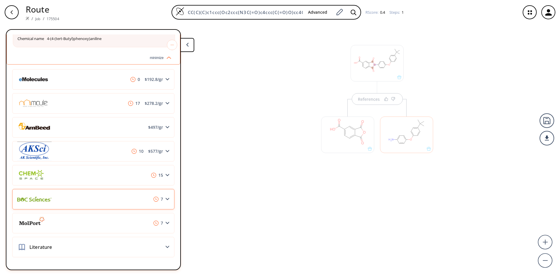
click at [66, 201] on div "7" at bounding box center [93, 199] width 162 height 20
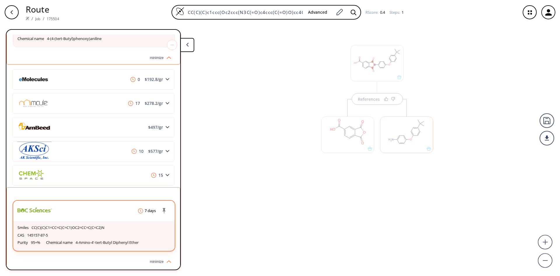
click at [73, 231] on div "Smiles CC(C)(C)C1=CC=C(C=C1)OC2=CC=C(C=C2)N" at bounding box center [93, 228] width 153 height 8
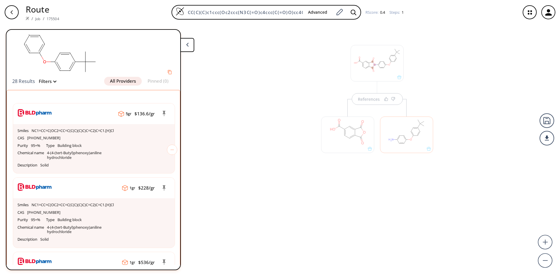
scroll to position [0, 0]
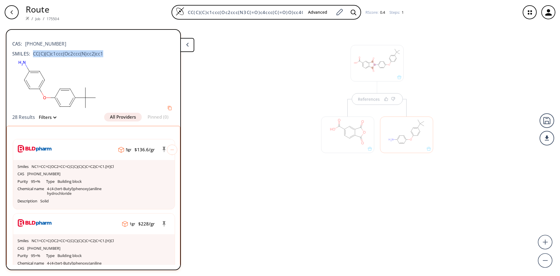
drag, startPoint x: 29, startPoint y: 51, endPoint x: 101, endPoint y: 55, distance: 71.8
click at [106, 54] on div "SMILES: CC(C)(C)c1ccc(Oc2ccc(N)cc2)cc1" at bounding box center [93, 53] width 162 height 7
copy div "CC(C)(C)c1ccc(Oc2ccc(N)cc2)cc1"
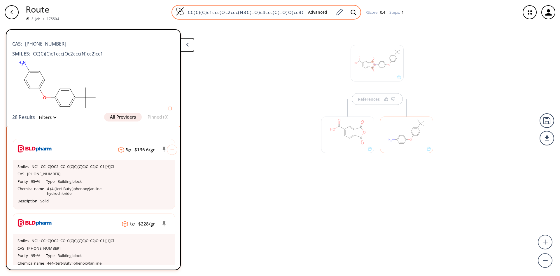
click at [251, 16] on div "CC(C)(C)c1ccc(Oc2ccc(N3C(=O)c4ccc(C(=O)O)cc4C3=O)cc2)cc1 Advanced" at bounding box center [266, 12] width 190 height 15
click at [257, 12] on input "CC(C)(C)c1ccc(Oc2ccc(N3C(=O)c4ccc(C(=O)O)cc4C3=O)cc2)cc1" at bounding box center [243, 12] width 119 height 6
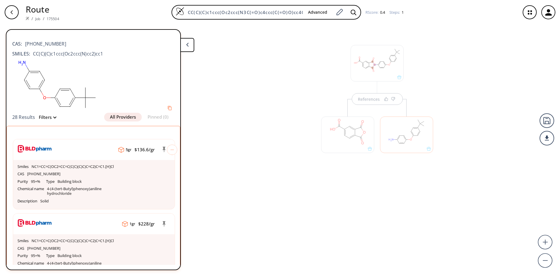
drag, startPoint x: 443, startPoint y: 71, endPoint x: 462, endPoint y: 84, distance: 23.7
click at [443, 71] on div "References" at bounding box center [280, 147] width 560 height 246
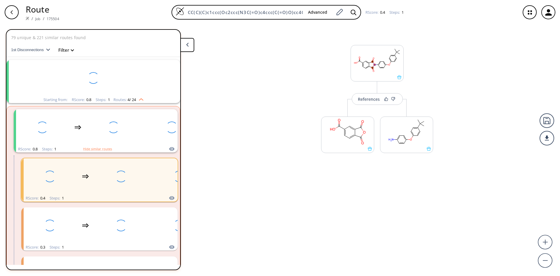
scroll to position [62, 0]
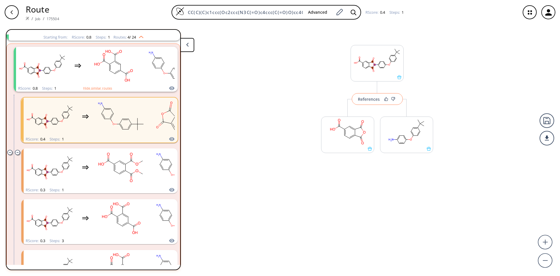
click at [374, 97] on div "References" at bounding box center [369, 99] width 22 height 4
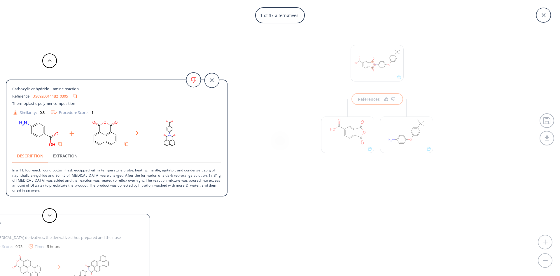
click at [58, 97] on link "US09200144B2_0305" at bounding box center [50, 96] width 36 height 4
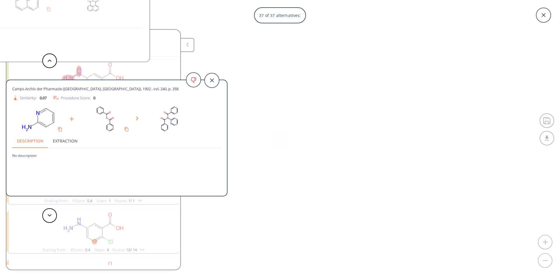
scroll to position [13, 0]
click at [545, 14] on icon at bounding box center [543, 15] width 4 height 4
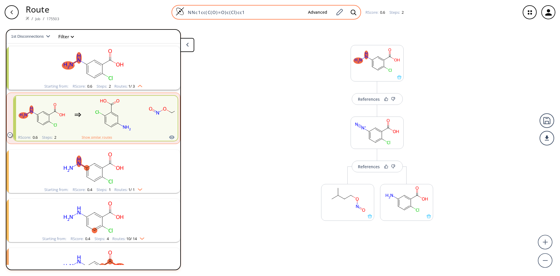
click at [263, 15] on div "NNc1cc(C(O)=O)c(Cl)cc1 Advanced" at bounding box center [266, 12] width 190 height 15
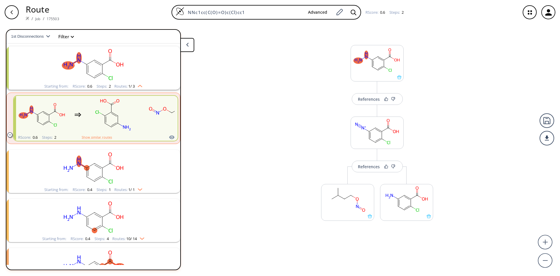
drag, startPoint x: 252, startPoint y: 14, endPoint x: 157, endPoint y: 10, distance: 94.8
click at [157, 10] on div "NNc1cc(C(O)=O)c(Cl)cc1 Advanced RScore : 0.6 Steps : 2" at bounding box center [290, 12] width 452 height 15
paste input "CC(C)(C)c1ccc(Oc2ccc(N)cc2"
type input "CC(C)(C)c1ccc(Oc2ccc(N)cc2)cc1"
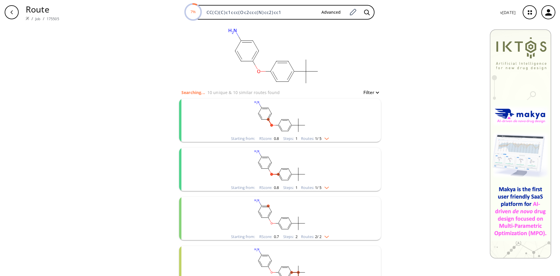
click at [291, 124] on rect "clusters" at bounding box center [280, 117] width 152 height 36
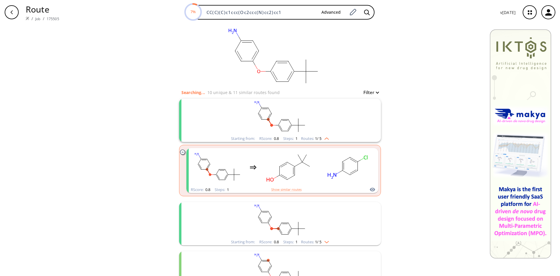
click at [274, 227] on rect "clusters" at bounding box center [280, 220] width 152 height 36
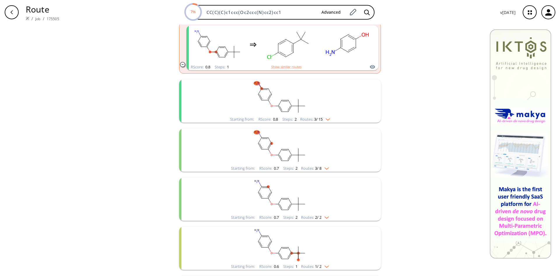
scroll to position [233, 0]
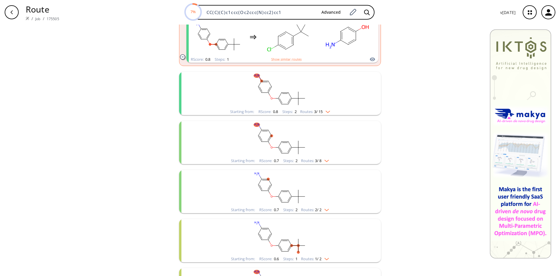
click at [267, 90] on rect "clusters" at bounding box center [280, 90] width 152 height 36
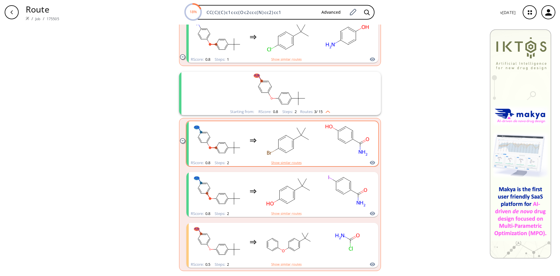
click at [297, 161] on button "Show similar routes" at bounding box center [286, 162] width 30 height 5
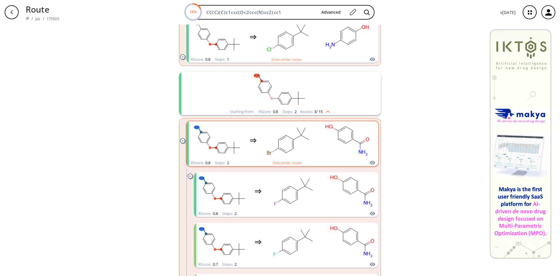
click at [321, 142] on rect "clusters" at bounding box center [347, 140] width 52 height 36
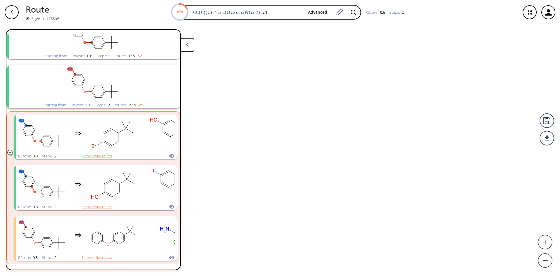
scroll to position [111, 0]
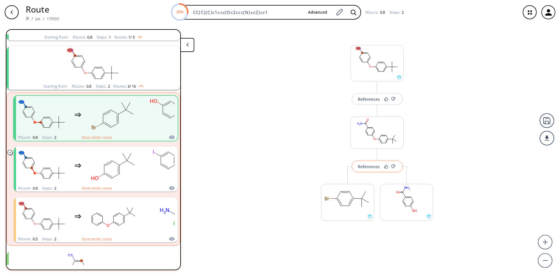
click at [373, 170] on button "References" at bounding box center [377, 166] width 51 height 12
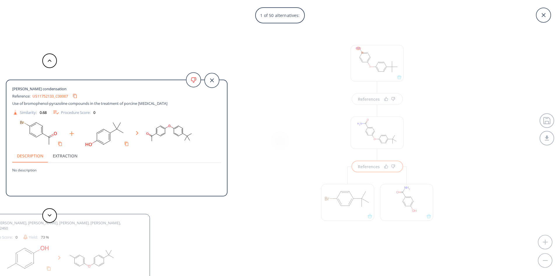
click at [465, 176] on div "1 of 50 alternatives: [PERSON_NAME] condensation Reference: US11752133_C00007 U…" at bounding box center [280, 138] width 560 height 276
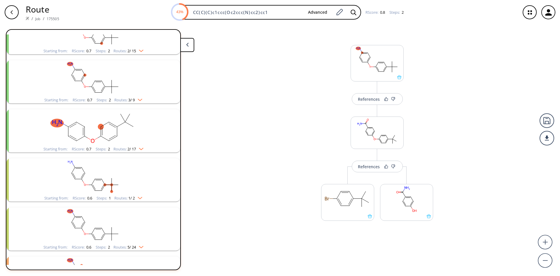
scroll to position [403, 0]
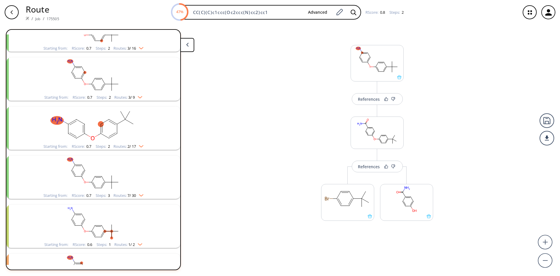
click at [114, 133] on icon "clusters" at bounding box center [112, 134] width 7 height 4
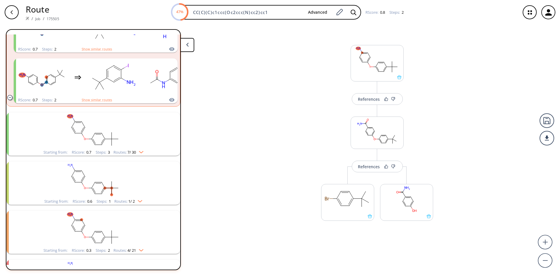
scroll to position [578, 0]
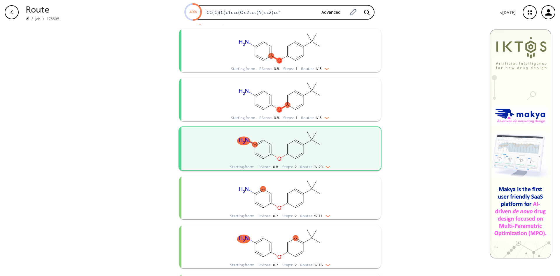
scroll to position [87, 0]
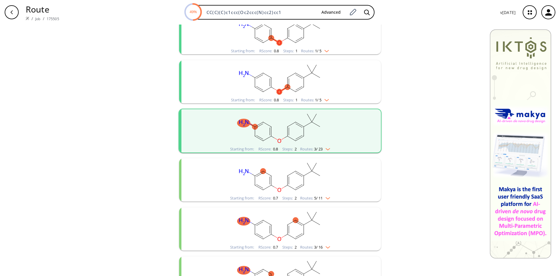
click at [305, 84] on rect "clusters" at bounding box center [280, 78] width 152 height 36
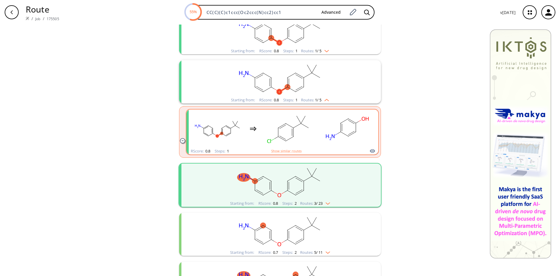
click at [342, 130] on rect "clusters" at bounding box center [347, 128] width 52 height 36
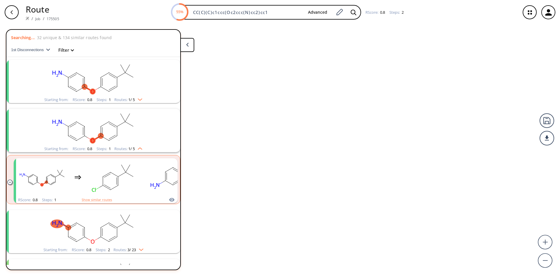
scroll to position [62, 0]
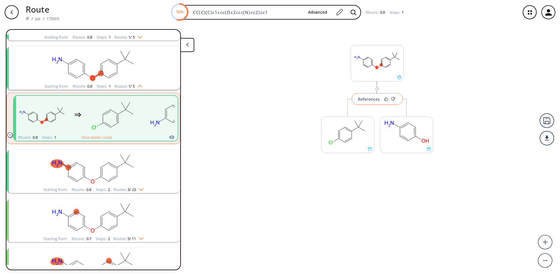
click at [365, 98] on div "References" at bounding box center [369, 99] width 22 height 4
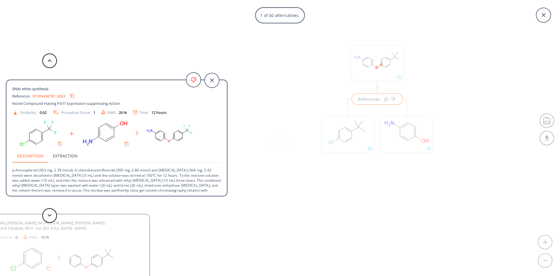
click at [39, 256] on div "Arundhathi, Damodara, [PERSON_NAME], [PERSON_NAME], M. [PERSON_NAME], [PERSON_N…" at bounding box center [39, 272] width 222 height 117
click at [52, 217] on button at bounding box center [49, 215] width 15 height 15
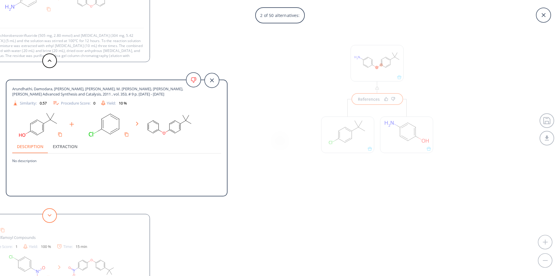
click at [48, 217] on button at bounding box center [49, 215] width 15 height 15
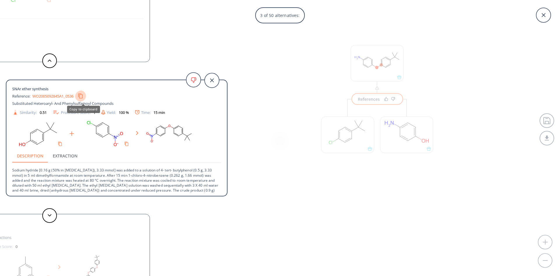
click at [82, 97] on icon "Copy to clipboard" at bounding box center [81, 96] width 6 height 6
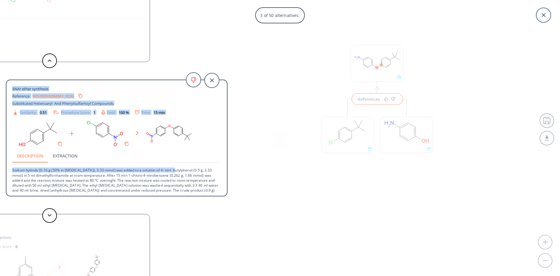
drag, startPoint x: 12, startPoint y: 88, endPoint x: 170, endPoint y: 168, distance: 176.5
click at [170, 168] on div "SNAr ether synthesis Reference: WO2005092845A1_0536 Substituted Heteroaryl- And…" at bounding box center [116, 139] width 220 height 108
click at [170, 169] on p "Sodium hydride [0.16 g (50% in [MEDICAL_DATA]), 3.33 mmol] was added to a solut…" at bounding box center [116, 183] width 209 height 40
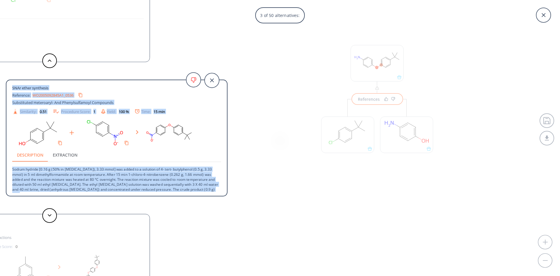
scroll to position [0, 0]
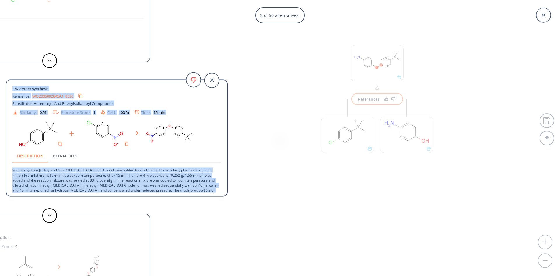
drag, startPoint x: 218, startPoint y: 190, endPoint x: 1, endPoint y: 84, distance: 241.4
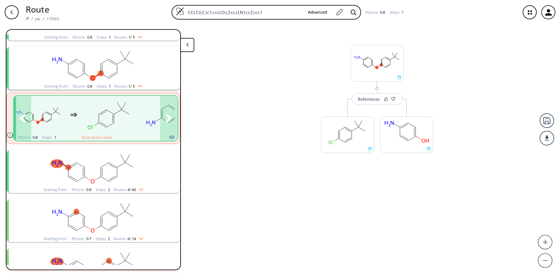
click at [92, 97] on rect "clusters" at bounding box center [109, 115] width 52 height 36
click at [109, 120] on rect "clusters" at bounding box center [109, 115] width 52 height 36
click at [136, 130] on div "clusters" at bounding box center [103, 115] width 182 height 38
click at [135, 127] on rect "clusters" at bounding box center [109, 115] width 52 height 36
click at [107, 125] on ellipse "clusters" at bounding box center [105, 126] width 5 height 5
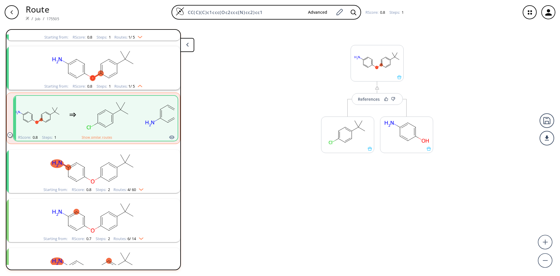
click at [14, 15] on div "button" at bounding box center [12, 12] width 14 height 14
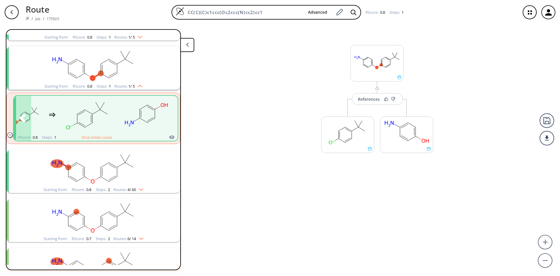
click at [106, 112] on ellipse "clusters" at bounding box center [107, 113] width 5 height 5
click at [375, 99] on div "References" at bounding box center [369, 99] width 22 height 4
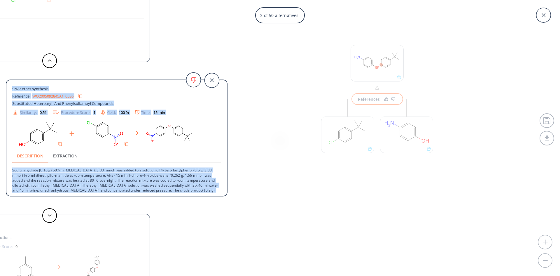
scroll to position [11, 0]
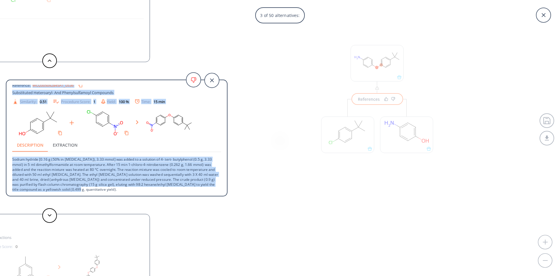
drag, startPoint x: 11, startPoint y: 87, endPoint x: 210, endPoint y: 190, distance: 223.6
click at [210, 190] on div "SNAr ether synthesis Reference: WO2005092845A1_0536 Substituted Heteroaryl- And…" at bounding box center [116, 139] width 220 height 108
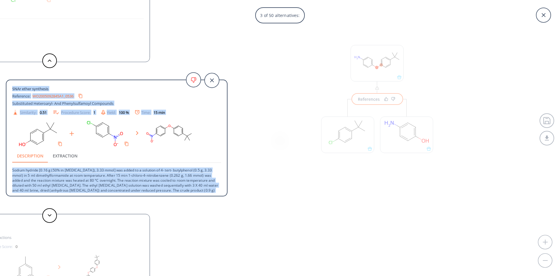
scroll to position [11, 0]
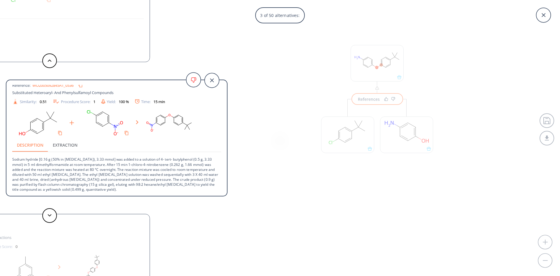
click at [297, 156] on div "3 of 50 alternatives: SNAr ether synthesis Reference: EP3954387B1_0063 Novel Co…" at bounding box center [280, 138] width 560 height 276
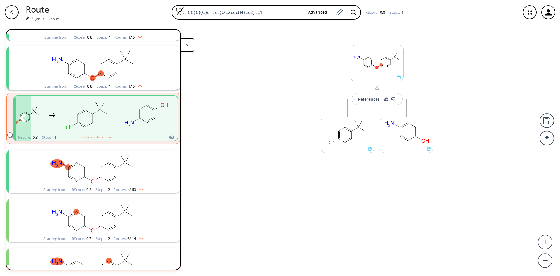
click at [91, 123] on icon "clusters" at bounding box center [89, 124] width 8 height 4
click at [372, 102] on button "References" at bounding box center [377, 99] width 51 height 12
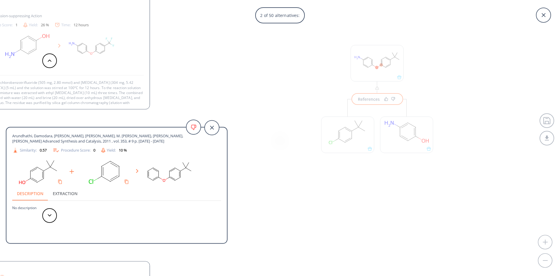
scroll to position [6, 0]
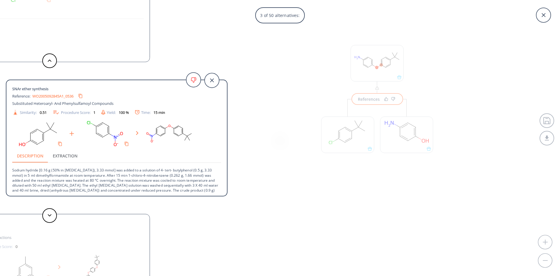
click at [322, 92] on div "3 of 50 alternatives: SNAr ether synthesis Reference: EP3954387B1_0063 Novel Co…" at bounding box center [280, 138] width 560 height 276
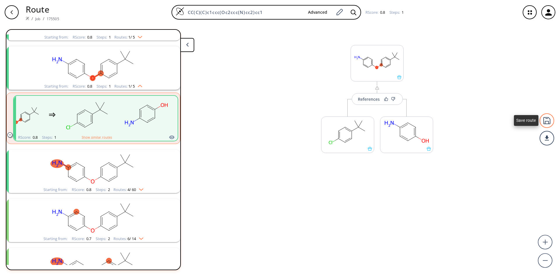
click at [551, 122] on div at bounding box center [546, 120] width 15 height 15
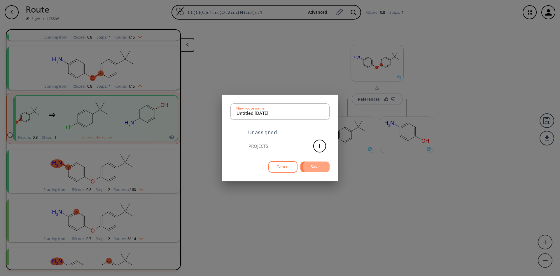
click at [313, 168] on button "Save" at bounding box center [314, 166] width 29 height 11
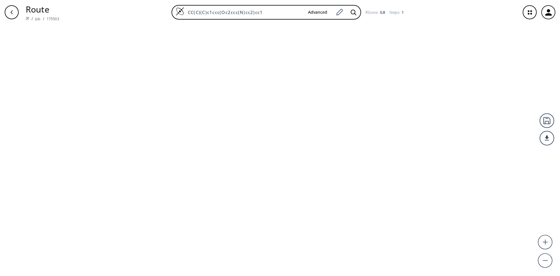
type input "NNc1cc(C(O)=O)c(Cl)cc1"
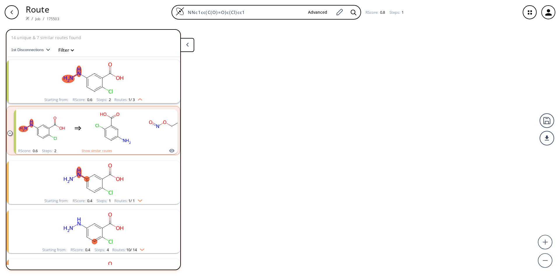
scroll to position [13, 0]
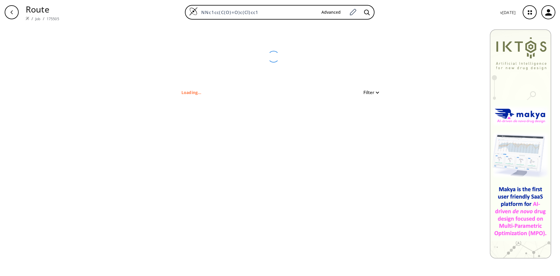
type input "CC(C)(C)c1ccc(Oc2ccc(N)cc2)cc1"
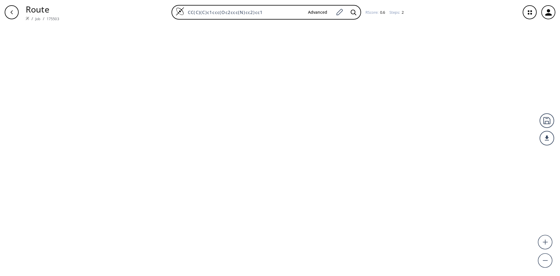
type input "NNc1cc(C(O)=O)c(Cl)cc1"
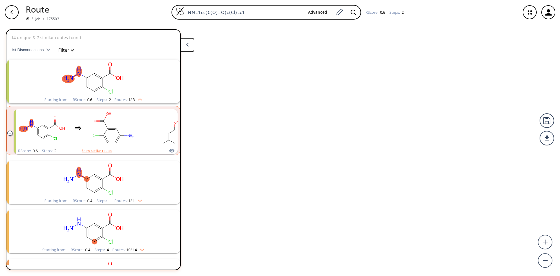
scroll to position [13, 0]
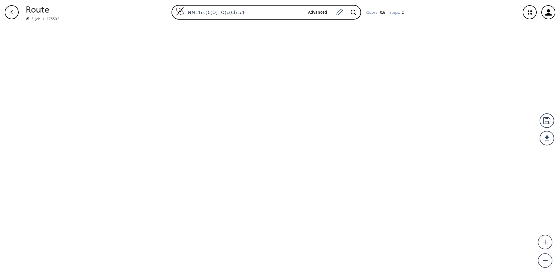
type input "COc1ccc(C2CC(c3ccccc3)=NN2c2ccc(Cl)c(C(=O)O)c2)cc1"
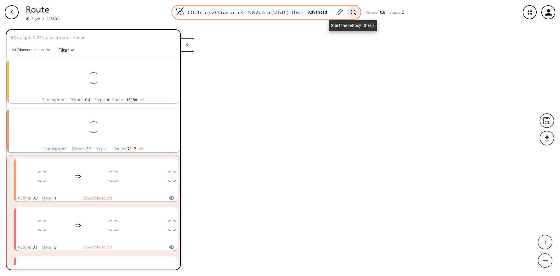
click at [354, 11] on icon at bounding box center [353, 12] width 6 height 6
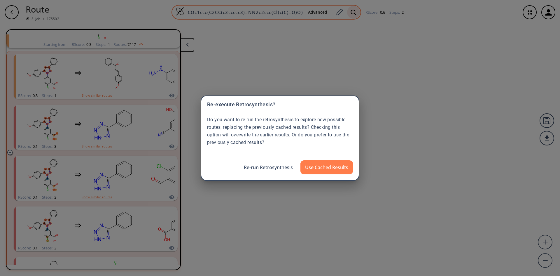
scroll to position [111, 0]
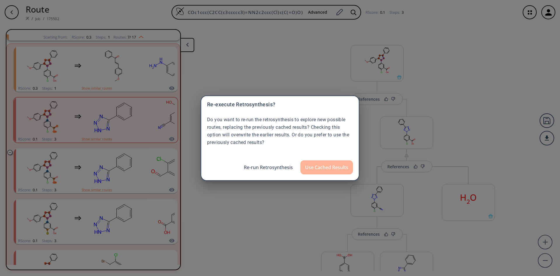
click at [309, 168] on button "Use Cached Results" at bounding box center [326, 167] width 52 height 14
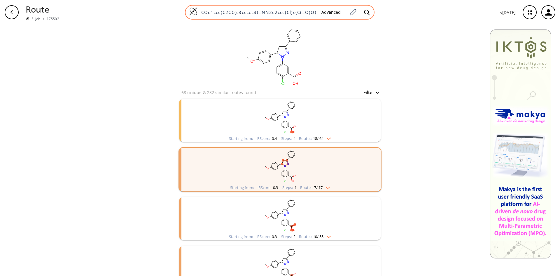
click at [298, 12] on input "COc1ccc(C2CC(c3ccccc3)=NN2c2ccc(Cl)c(C(=O)O)c2)cc1" at bounding box center [257, 12] width 119 height 6
paste input "C(C)(C1=CC=C(C=C1)OC2=CC=C(C=C2)N3C(C4=CC=C(C=C4C3=O)C(O)=O)=O)C"
type input "CC(C)(C1=CC=C(C=C1)OC2=CC=C(C=C2)N3C(C4=CC=C(C=C4C3=O)C(O)=O)=O)C"
click at [366, 11] on icon at bounding box center [367, 12] width 6 height 6
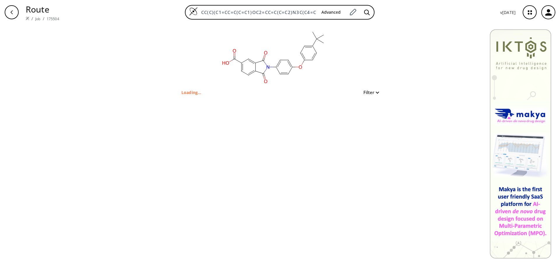
type input "CC(C)(C)c1ccc(Oc2ccc(N3C(=O)c4ccc(C(=O)O)cc4C3=O)cc2)cc1"
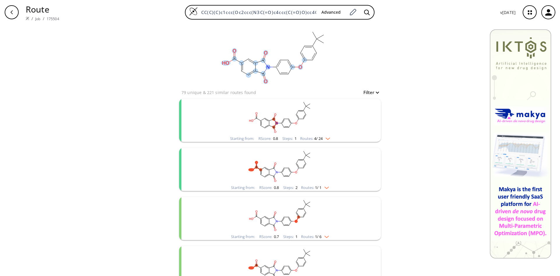
click at [281, 73] on icon at bounding box center [283, 73] width 7 height 0
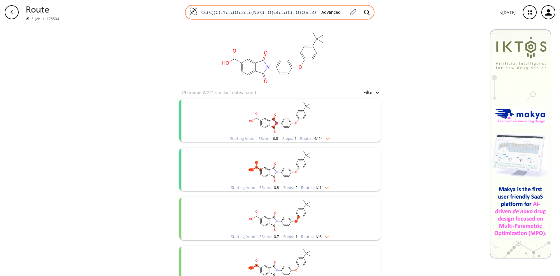
click at [273, 12] on input "CC(C)(C)c1ccc(Oc2ccc(N3C(=O)c4ccc(C(=O)O)cc4C3=O)cc2)cc1" at bounding box center [257, 12] width 119 height 6
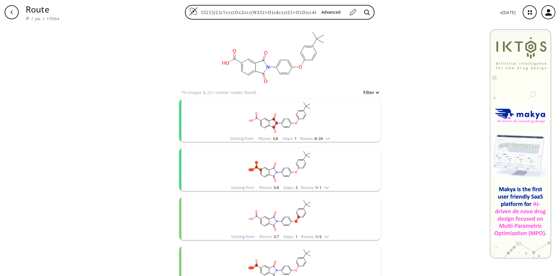
click at [315, 120] on rect "clusters" at bounding box center [280, 117] width 152 height 36
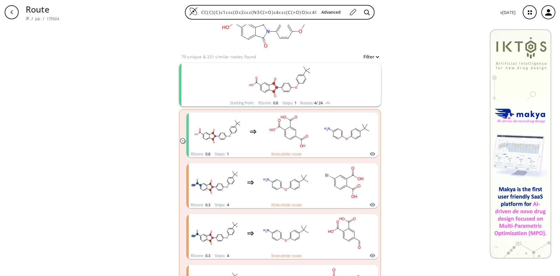
scroll to position [58, 0]
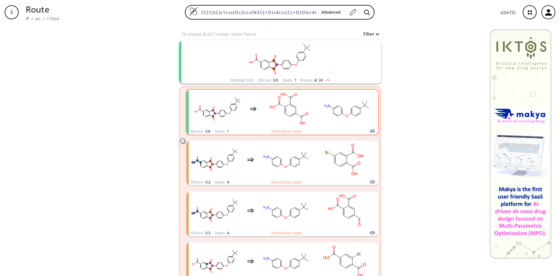
click at [336, 120] on rect "clusters" at bounding box center [347, 108] width 52 height 36
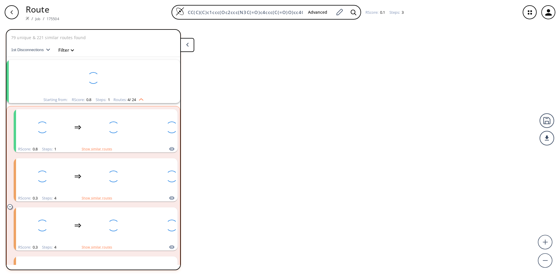
scroll to position [13, 0]
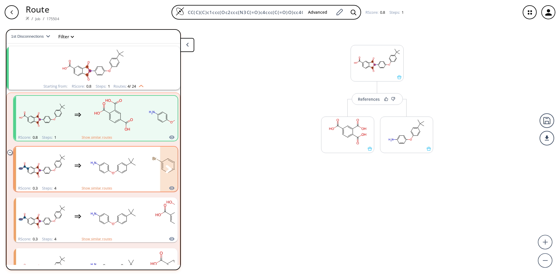
click at [119, 172] on rect "clusters" at bounding box center [113, 165] width 52 height 36
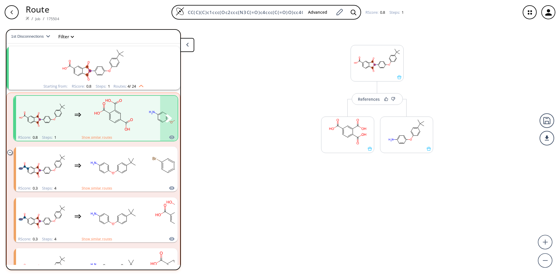
click at [130, 109] on rect "clusters" at bounding box center [113, 115] width 52 height 36
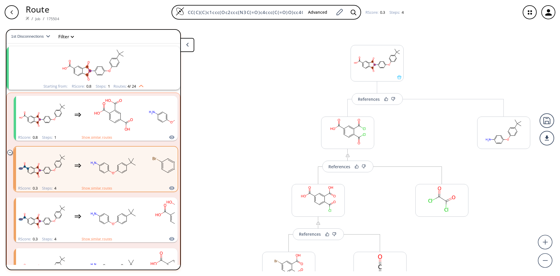
click at [116, 150] on rect "clusters" at bounding box center [113, 165] width 52 height 36
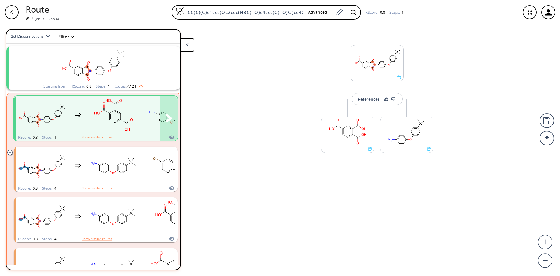
click at [122, 119] on ellipse "clusters" at bounding box center [121, 119] width 4 height 4
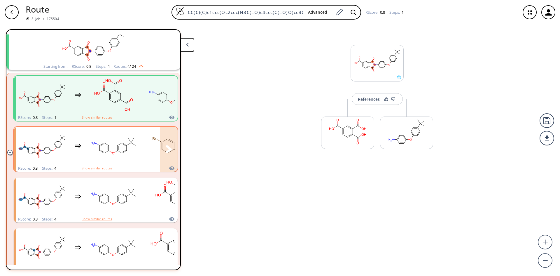
scroll to position [43, 0]
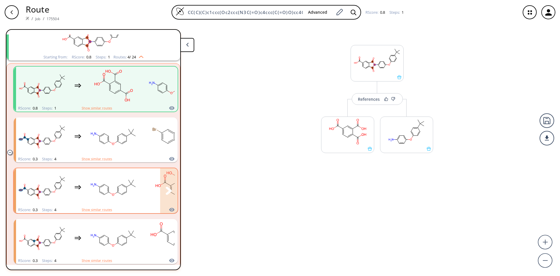
click at [109, 183] on rect "clusters" at bounding box center [113, 187] width 52 height 36
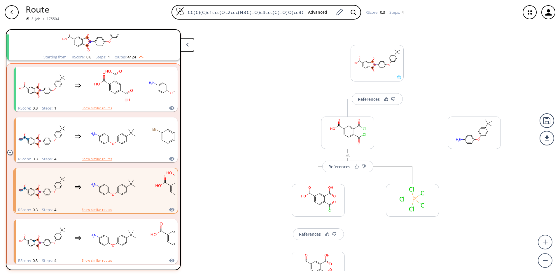
click at [374, 100] on div "References" at bounding box center [369, 99] width 22 height 4
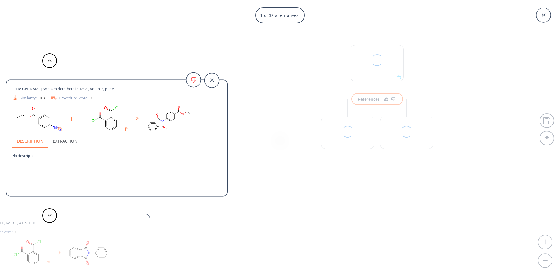
click at [258, 73] on div "1 of 32 alternatives: Limpricht Justus Liebigs Annalen der Chemie, 1898 , vol. …" at bounding box center [280, 138] width 560 height 276
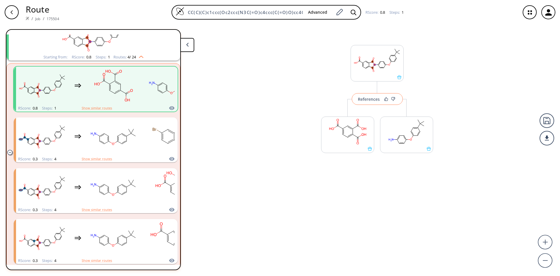
click at [379, 99] on div "References" at bounding box center [369, 99] width 22 height 4
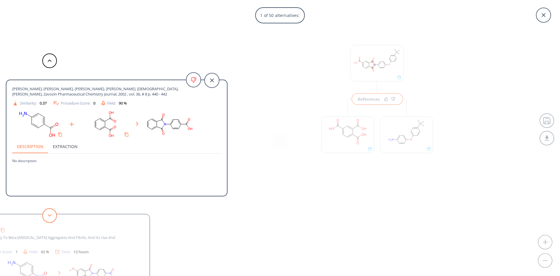
click at [53, 221] on button at bounding box center [49, 215] width 15 height 15
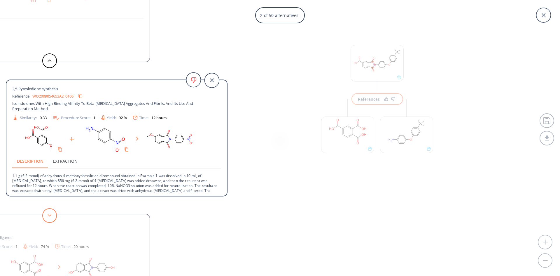
click at [53, 221] on button at bounding box center [49, 215] width 15 height 15
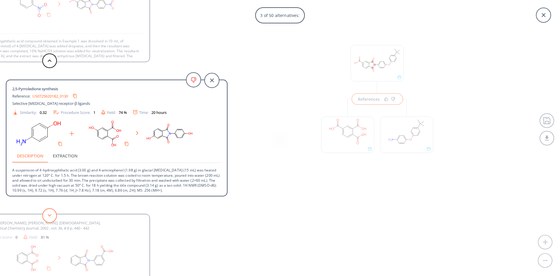
click at [53, 221] on button at bounding box center [49, 215] width 15 height 15
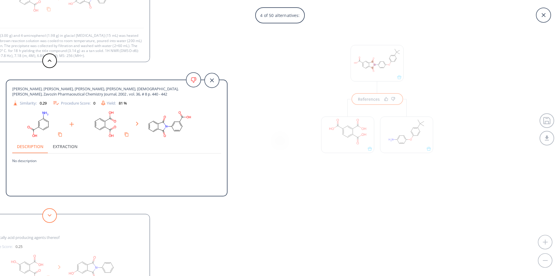
click at [53, 221] on button at bounding box center [49, 215] width 15 height 15
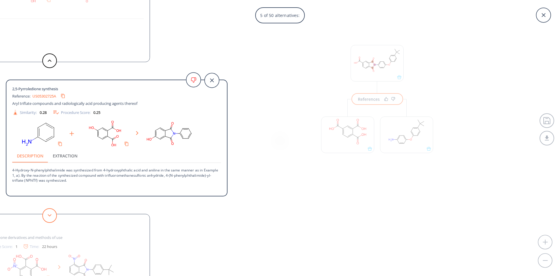
click at [53, 221] on button at bounding box center [49, 215] width 15 height 15
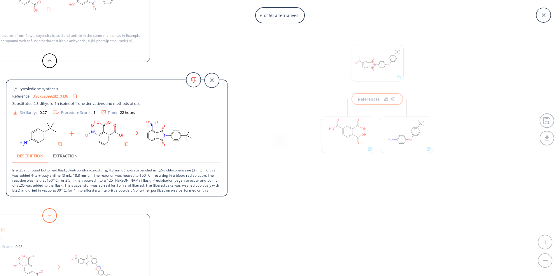
click at [53, 221] on button at bounding box center [49, 215] width 15 height 15
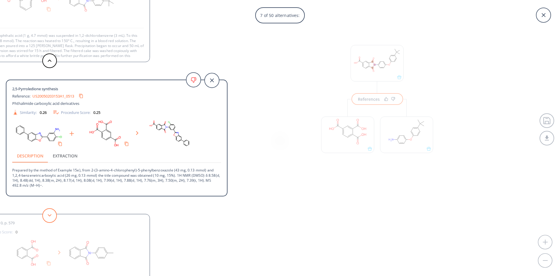
click at [53, 221] on button at bounding box center [49, 215] width 15 height 15
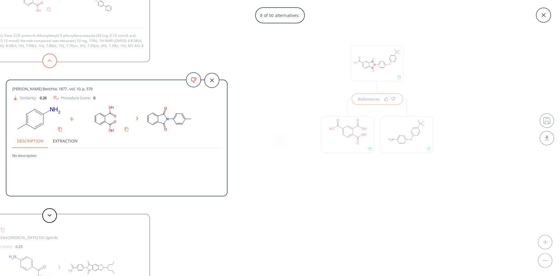
click at [49, 61] on icon at bounding box center [50, 60] width 4 height 3
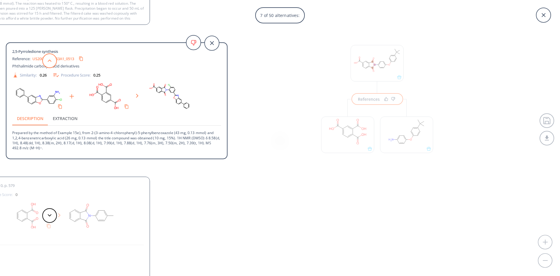
click at [49, 61] on icon at bounding box center [50, 60] width 4 height 3
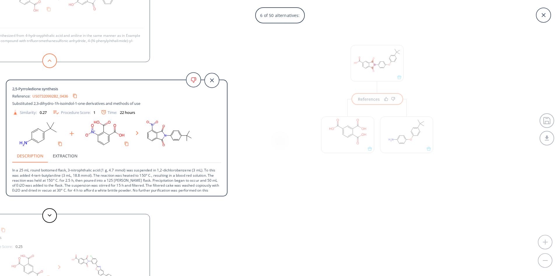
click at [49, 61] on icon at bounding box center [50, 60] width 4 height 3
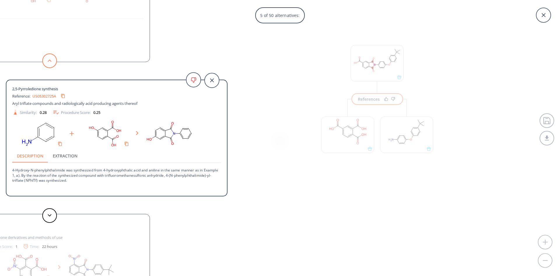
click at [49, 61] on icon at bounding box center [50, 60] width 4 height 3
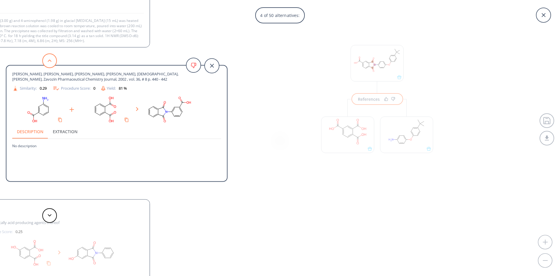
click at [49, 61] on icon at bounding box center [50, 60] width 4 height 3
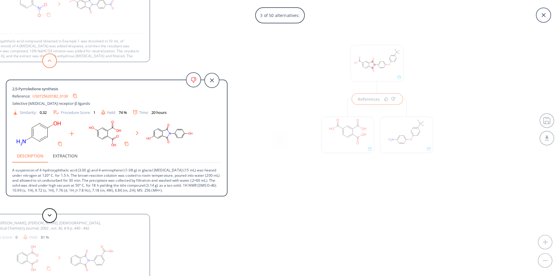
click at [49, 61] on icon at bounding box center [50, 60] width 4 height 3
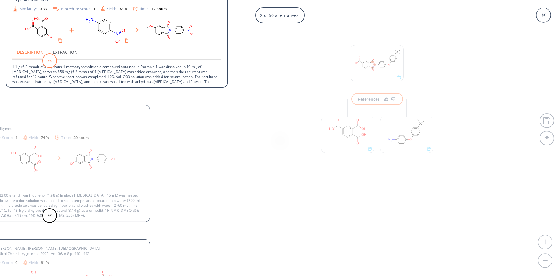
click at [49, 61] on icon at bounding box center [50, 60] width 4 height 3
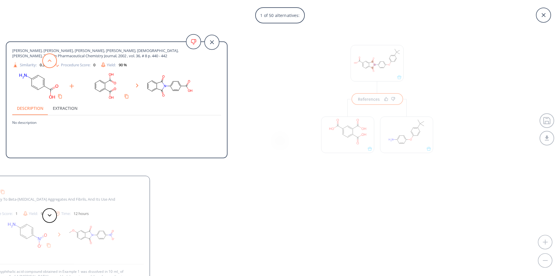
click at [49, 61] on icon at bounding box center [50, 60] width 4 height 3
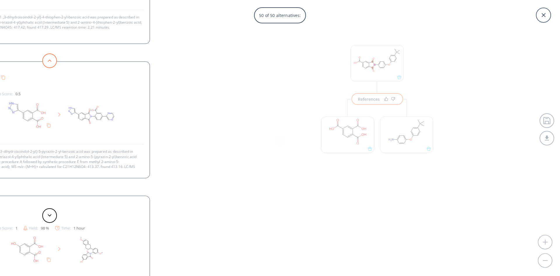
click at [49, 61] on icon at bounding box center [50, 60] width 4 height 3
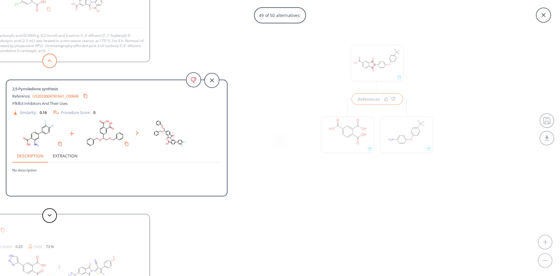
click at [49, 61] on icon at bounding box center [50, 60] width 4 height 3
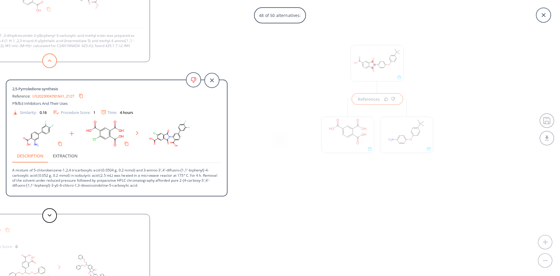
click at [49, 61] on icon at bounding box center [50, 60] width 4 height 3
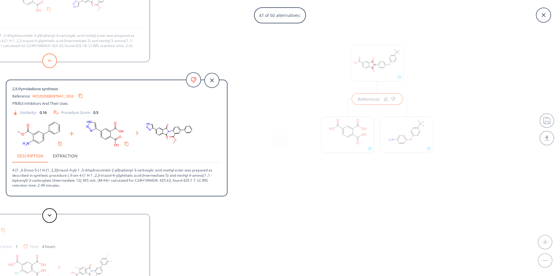
click at [49, 61] on icon at bounding box center [50, 60] width 4 height 3
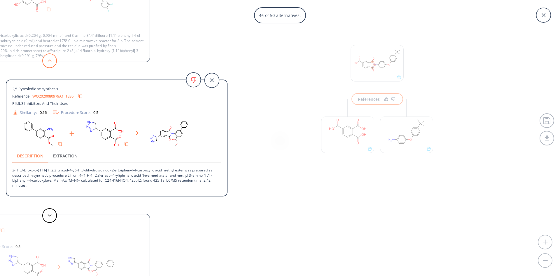
click at [49, 61] on icon at bounding box center [50, 60] width 4 height 3
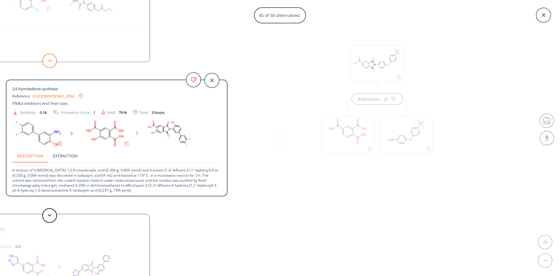
click at [49, 61] on icon at bounding box center [50, 60] width 4 height 3
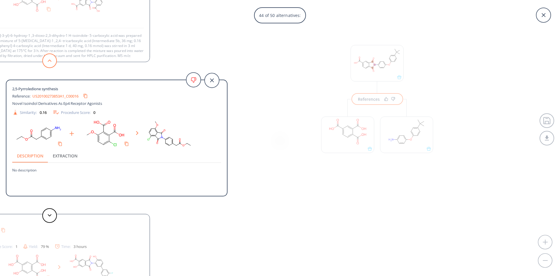
click at [49, 61] on icon at bounding box center [50, 60] width 4 height 3
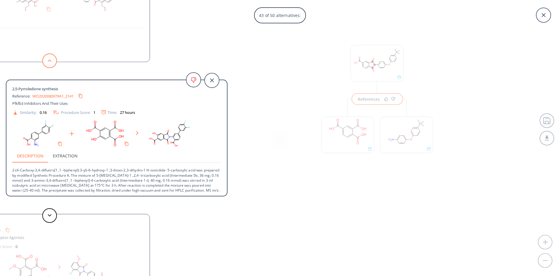
click at [49, 61] on icon at bounding box center [50, 60] width 4 height 3
